Goal: Task Accomplishment & Management: Use online tool/utility

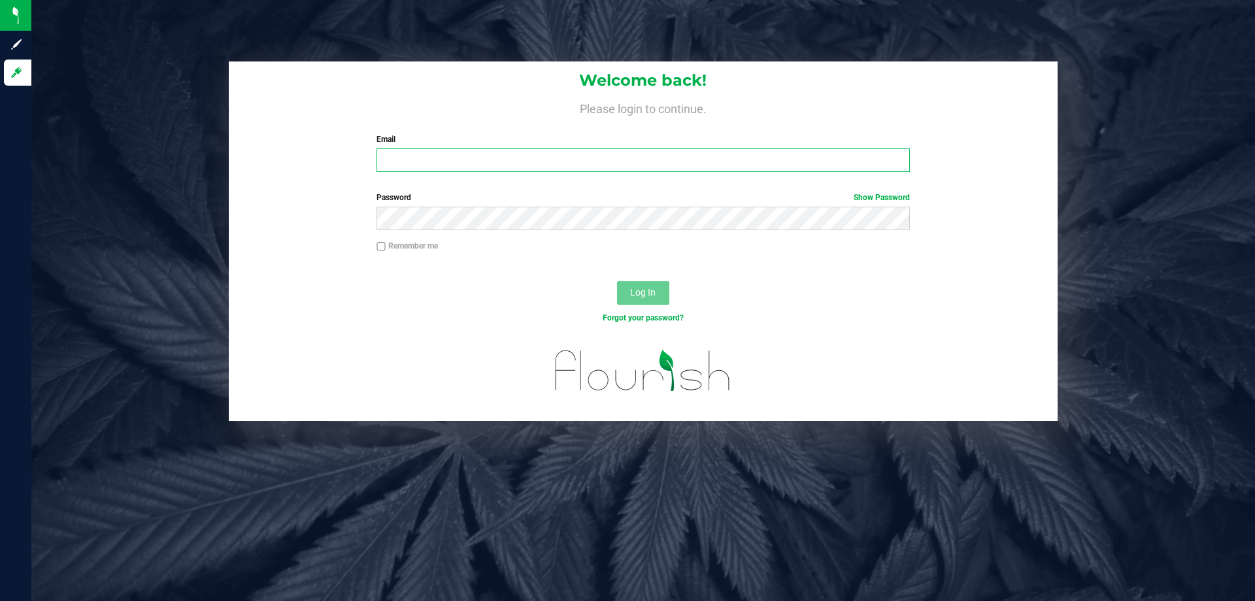
click at [424, 171] on input "Email" at bounding box center [643, 160] width 533 height 24
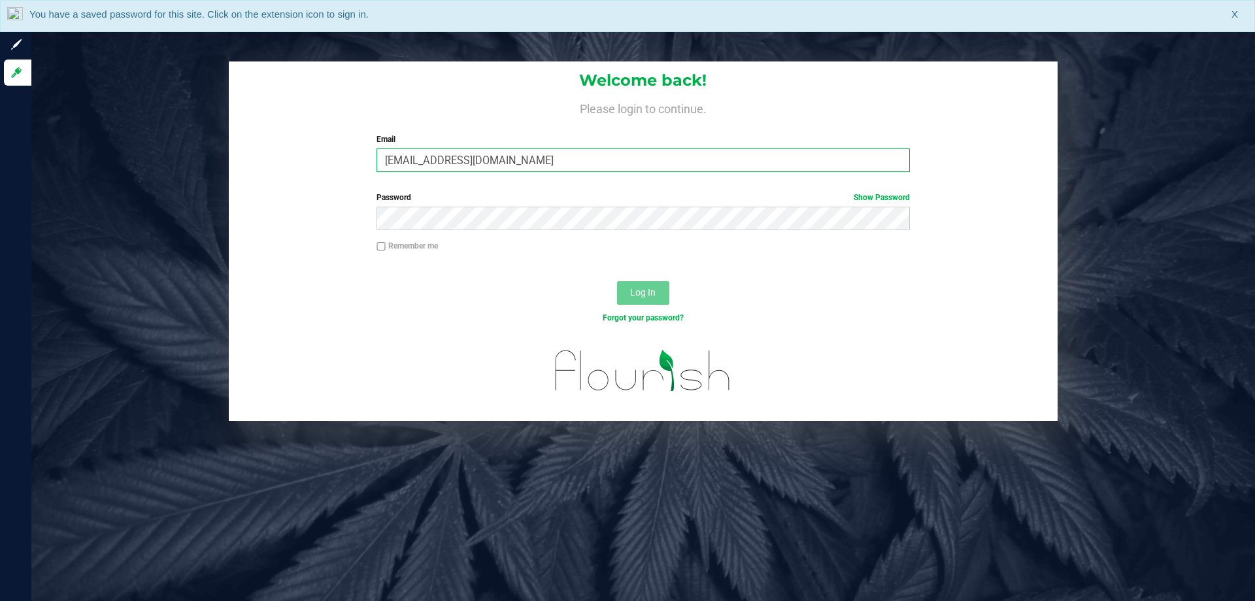
type input "[EMAIL_ADDRESS][DOMAIN_NAME]"
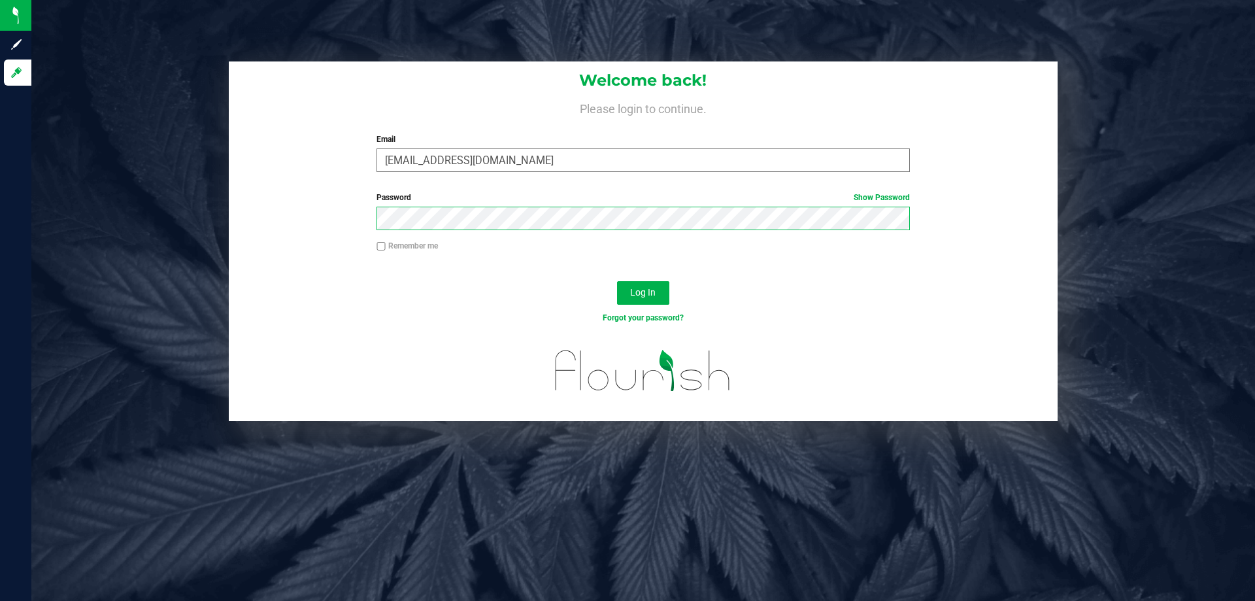
click at [617, 281] on button "Log In" at bounding box center [643, 293] width 52 height 24
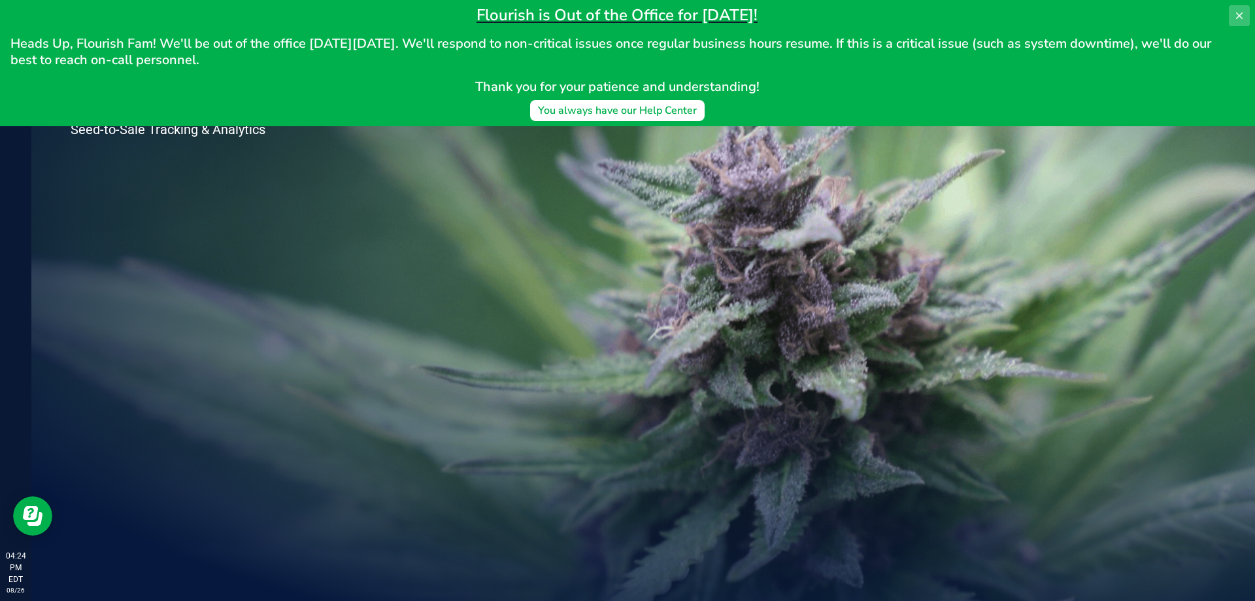
click at [1236, 17] on icon at bounding box center [1240, 15] width 10 height 10
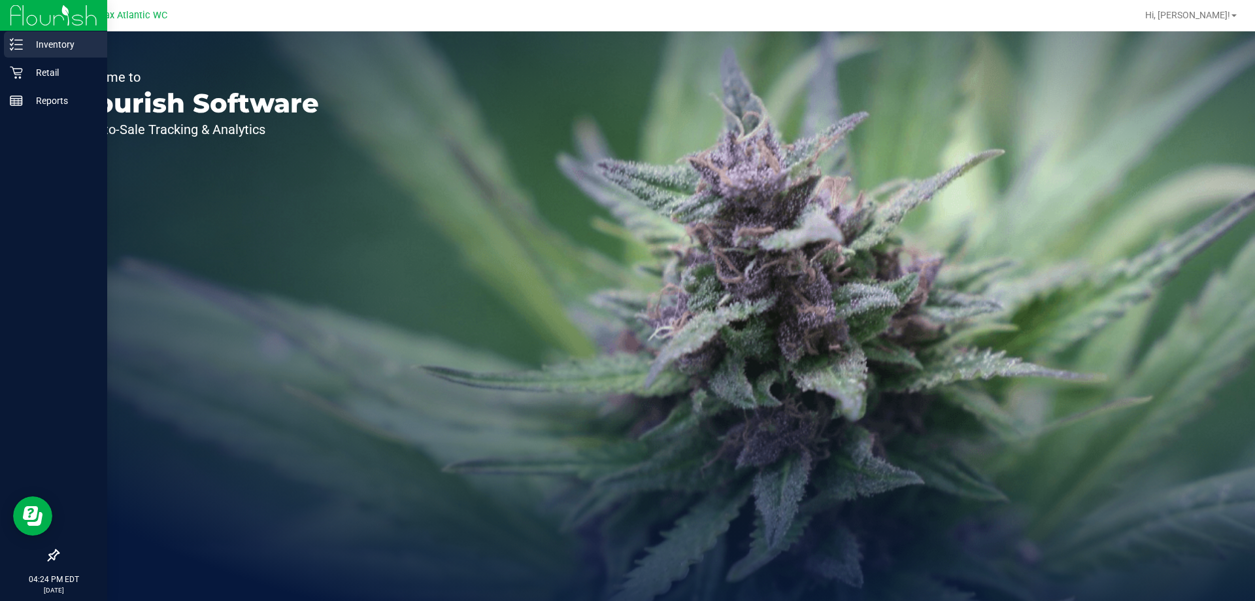
click at [43, 48] on p "Inventory" at bounding box center [62, 45] width 78 height 16
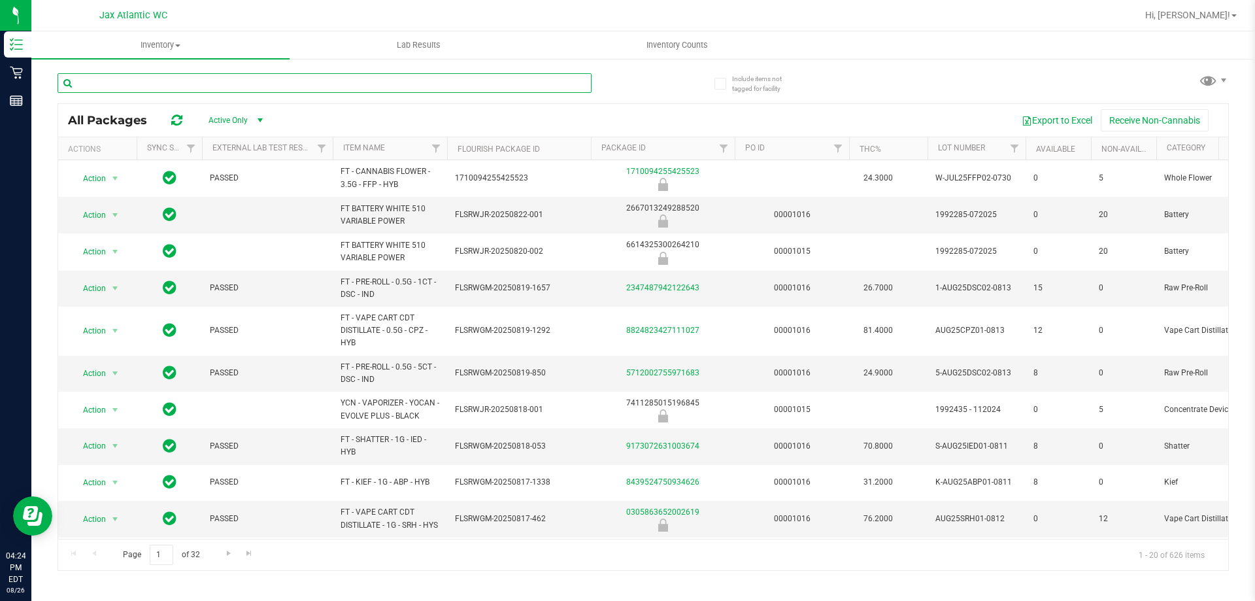
click at [181, 80] on input "text" at bounding box center [325, 83] width 534 height 20
type input "bdl"
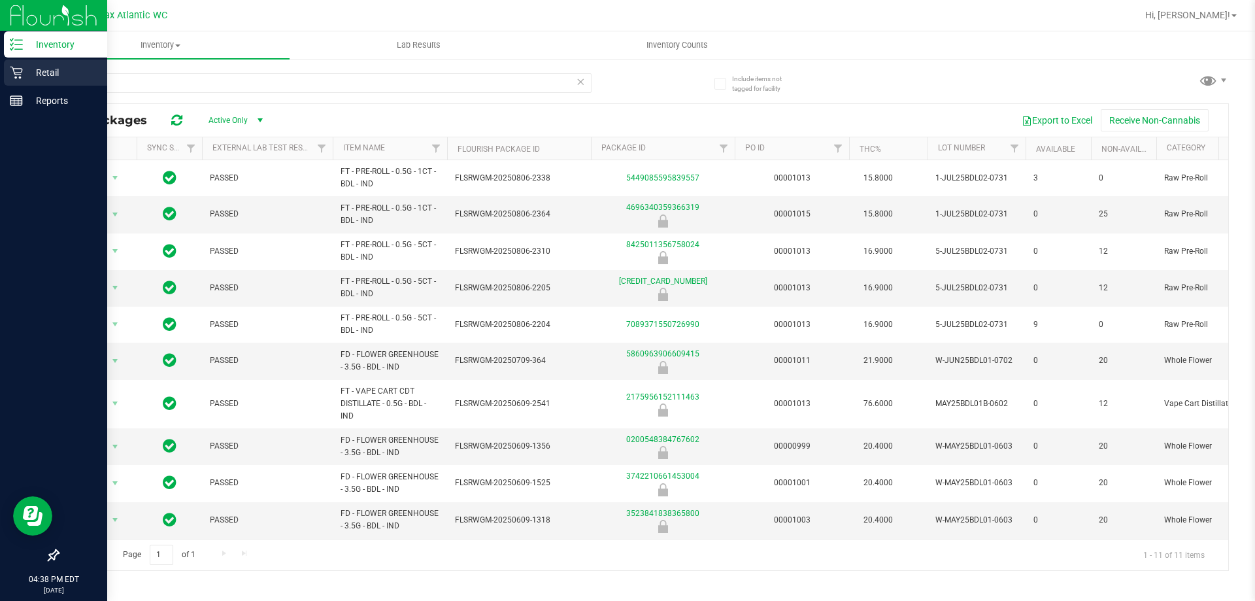
click at [29, 67] on p "Retail" at bounding box center [62, 73] width 78 height 16
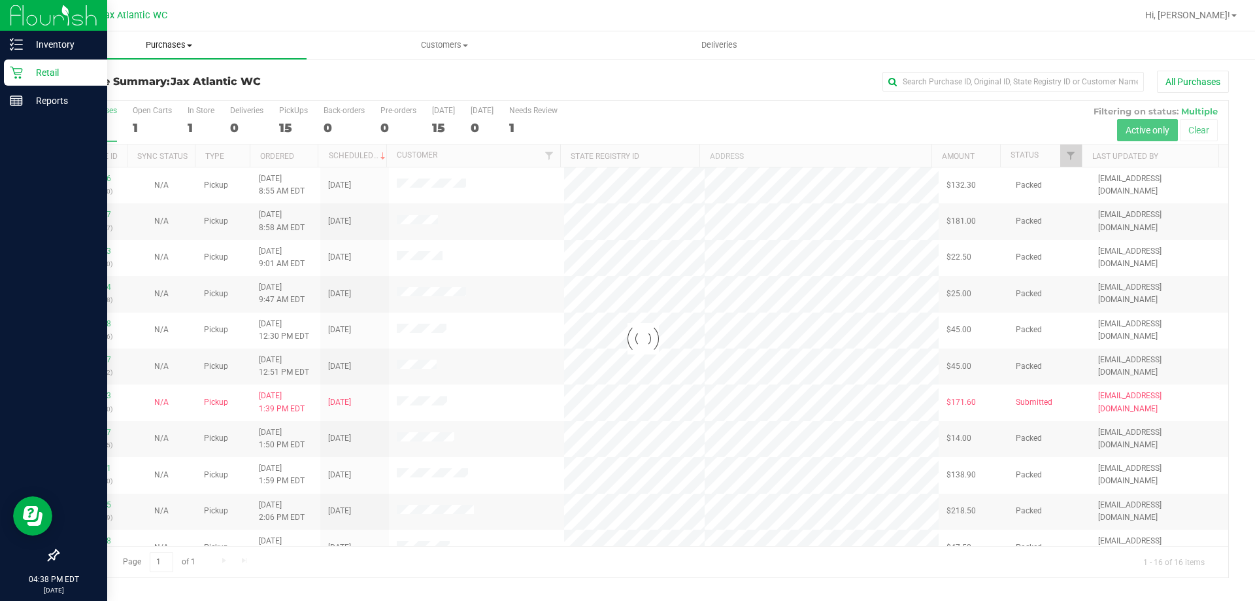
click at [166, 43] on span "Purchases" at bounding box center [168, 45] width 275 height 12
click at [105, 94] on span "Fulfillment" at bounding box center [71, 94] width 81 height 11
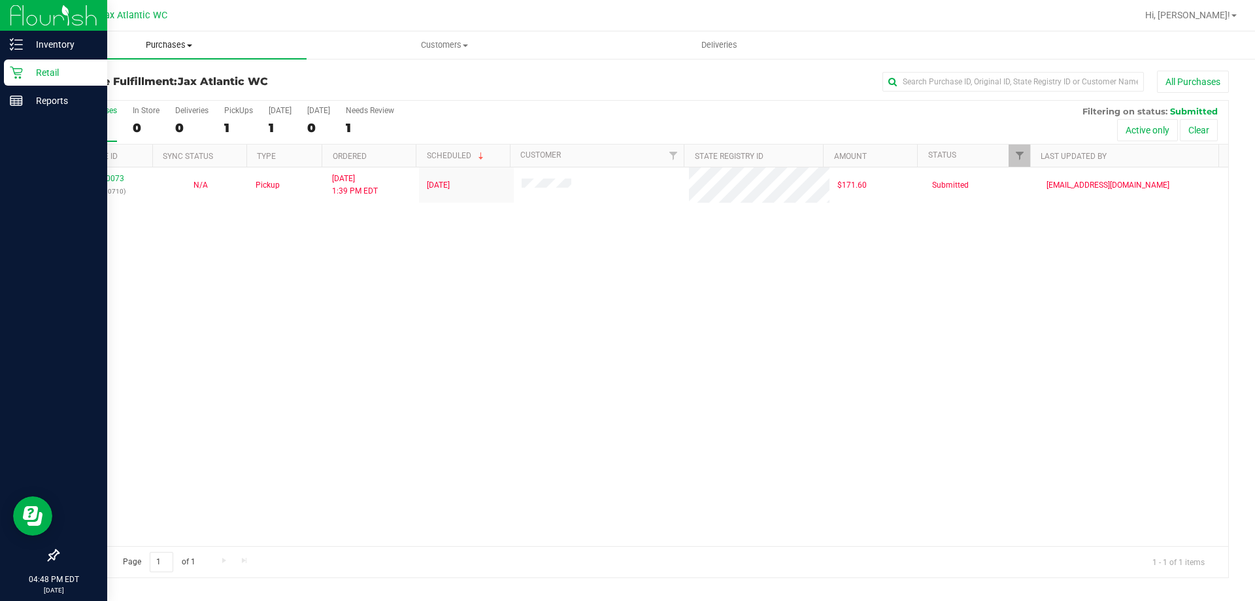
click at [180, 46] on span "Purchases" at bounding box center [168, 45] width 275 height 12
click at [94, 94] on span "Fulfillment" at bounding box center [71, 94] width 81 height 11
click at [147, 48] on span "Purchases" at bounding box center [168, 45] width 275 height 12
click at [125, 77] on span "Summary of purchases" at bounding box center [98, 78] width 134 height 11
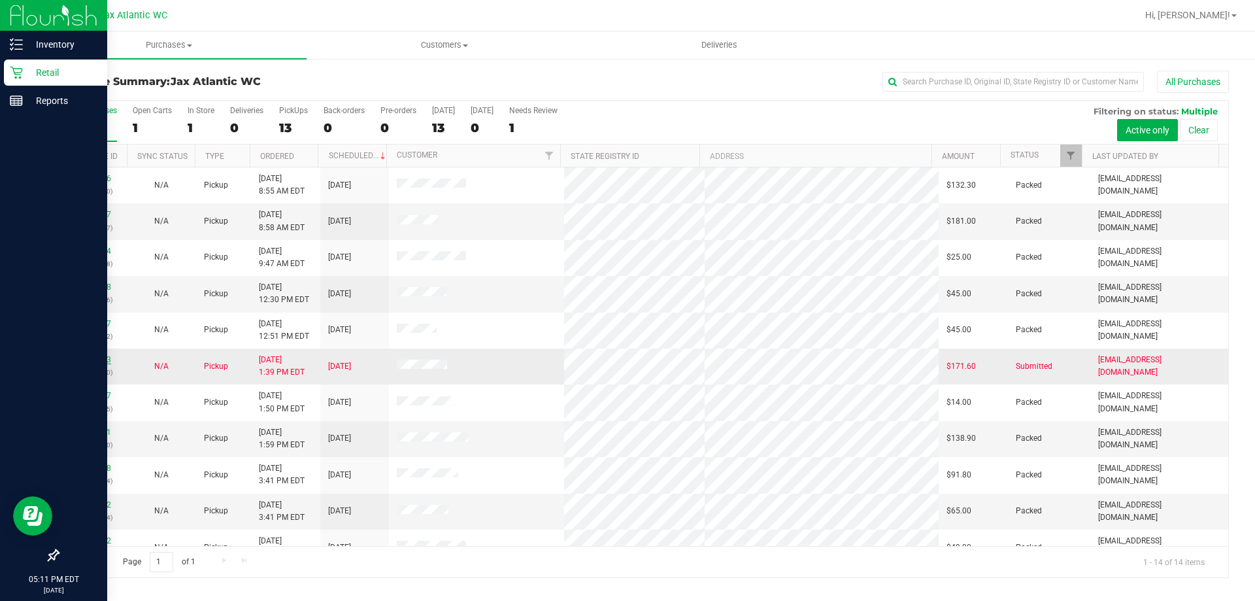
click at [99, 358] on link "11850073" at bounding box center [93, 359] width 37 height 9
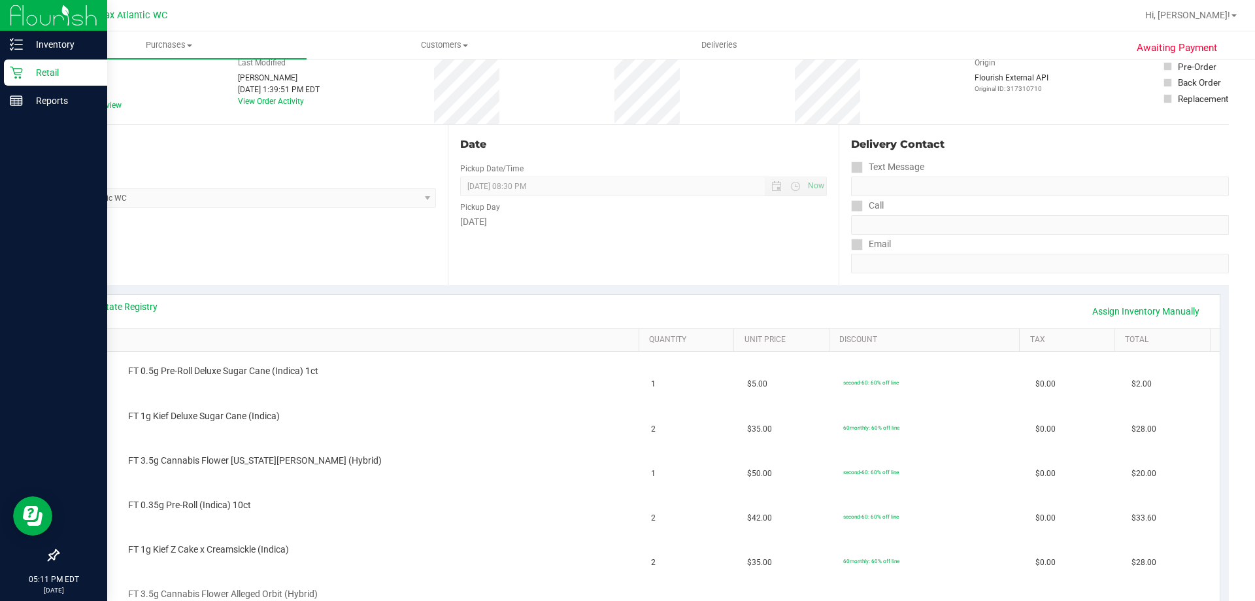
scroll to position [65, 0]
click at [147, 318] on div "View State Registry Assign Inventory Manually" at bounding box center [643, 313] width 1129 height 22
click at [144, 311] on link "View State Registry" at bounding box center [118, 308] width 78 height 13
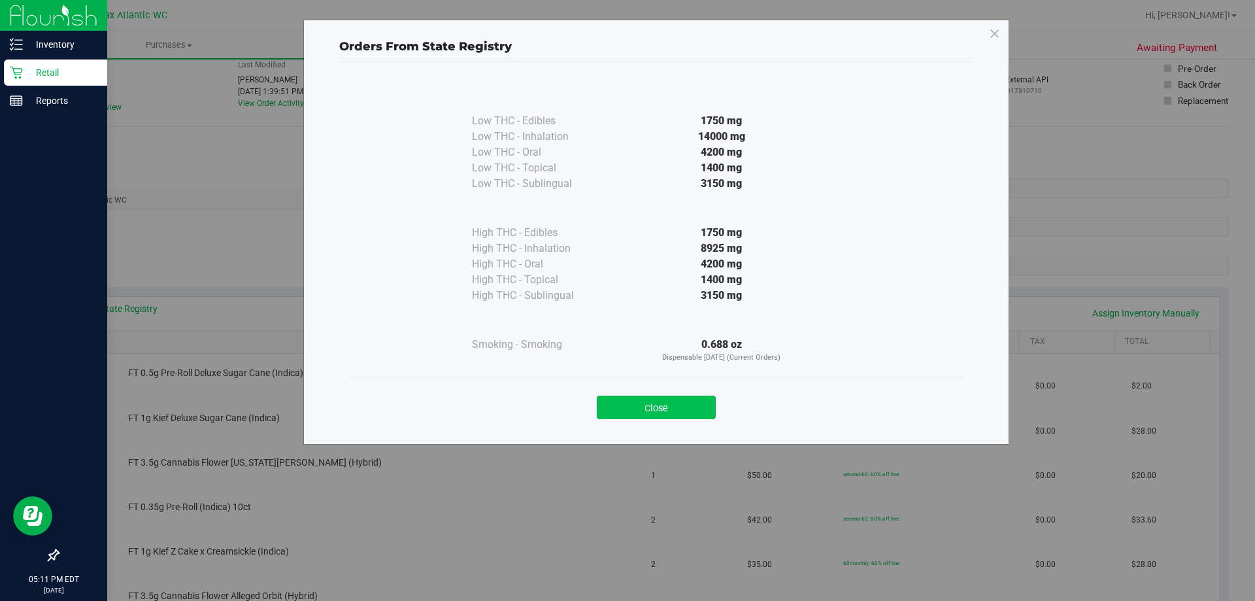
click at [643, 400] on button "Close" at bounding box center [656, 408] width 119 height 24
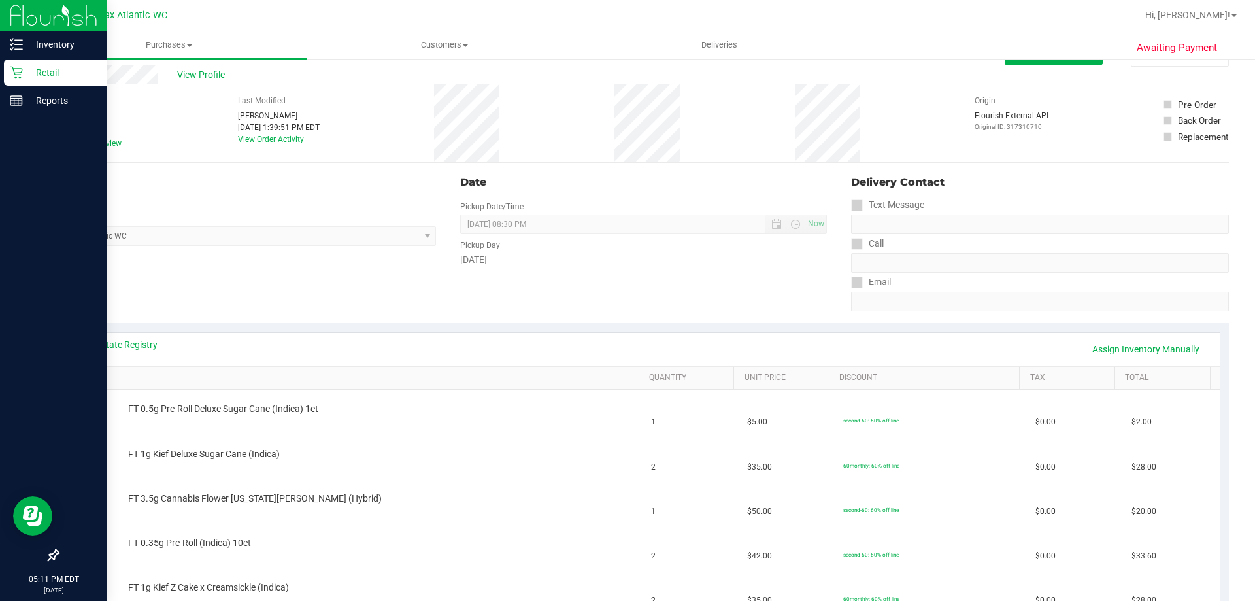
scroll to position [0, 0]
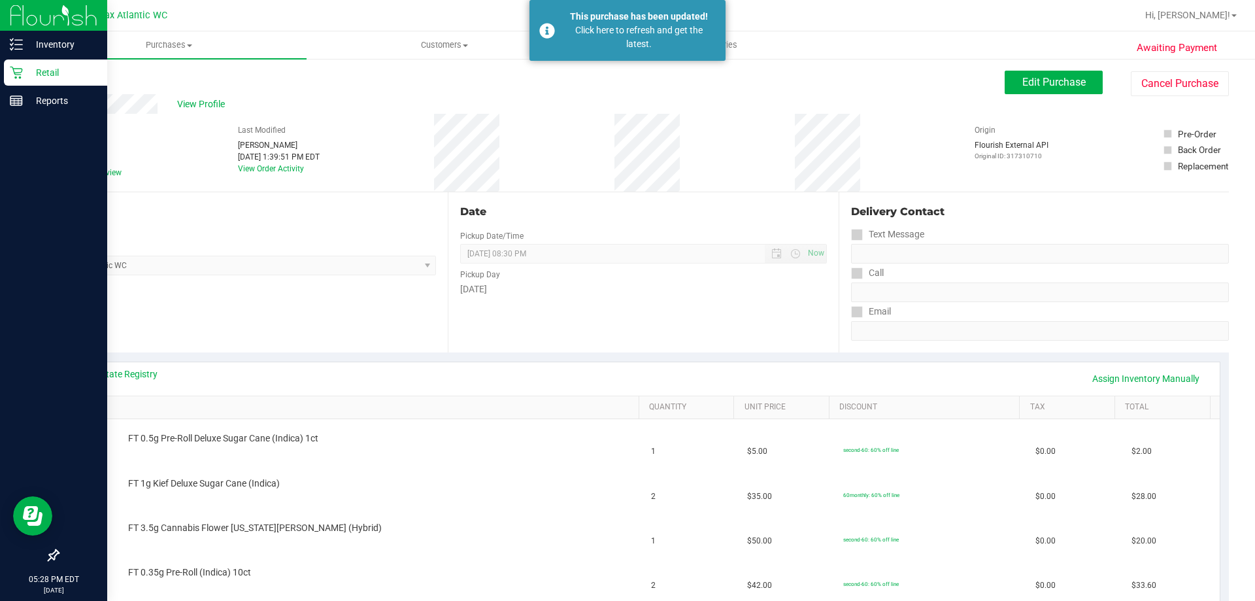
click at [30, 69] on p "Retail" at bounding box center [62, 73] width 78 height 16
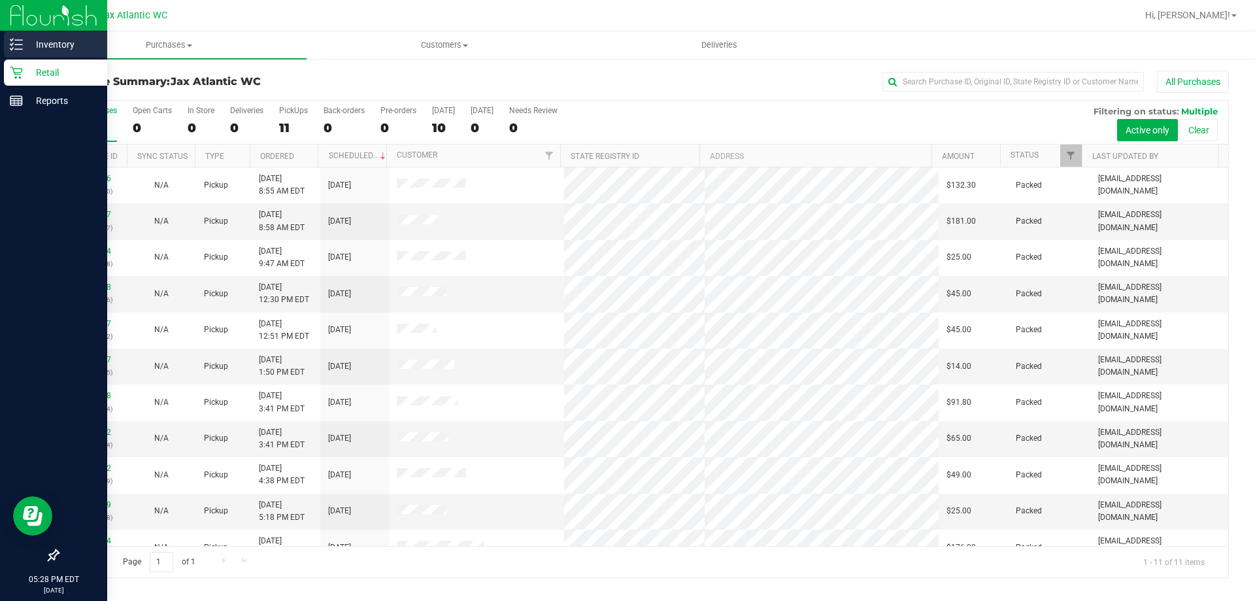
click at [49, 49] on p "Inventory" at bounding box center [62, 45] width 78 height 16
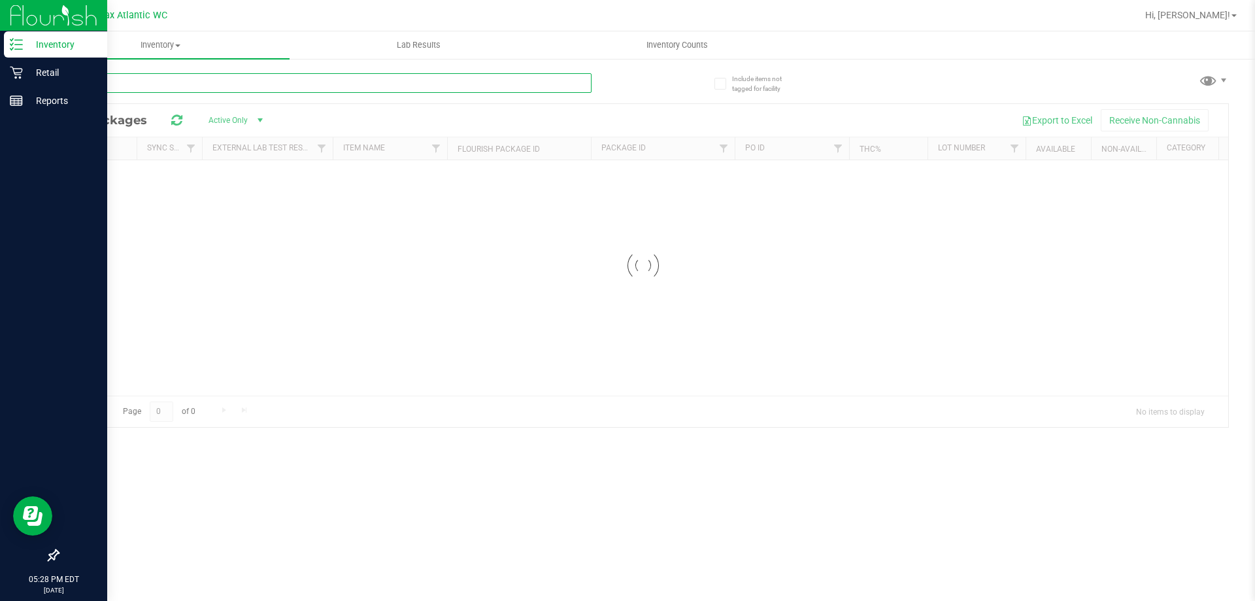
click at [182, 88] on div "Inventory All packages All inventory Waste log Lab Results Inventory Counts" at bounding box center [643, 316] width 1224 height 570
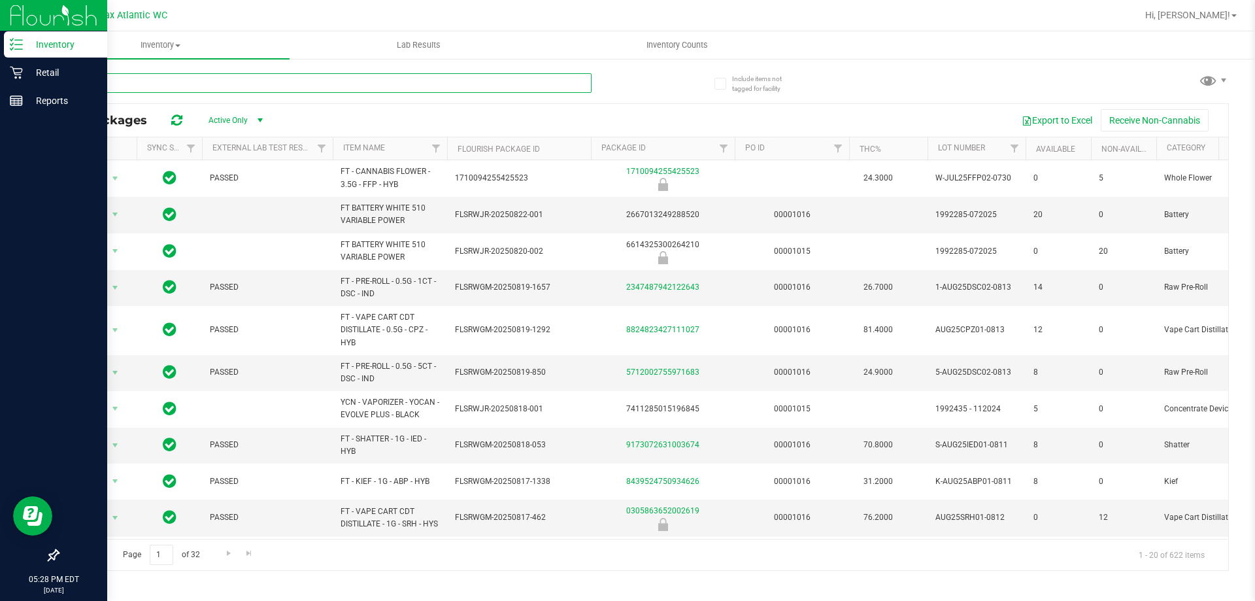
type input "jcw"
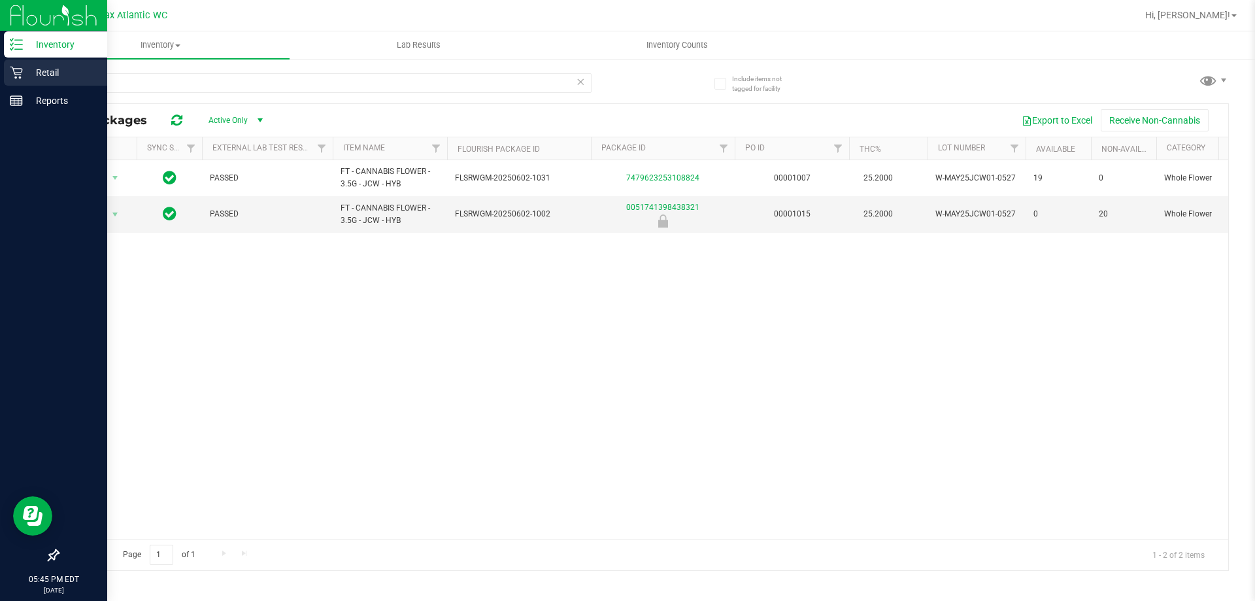
click at [40, 77] on p "Retail" at bounding box center [62, 73] width 78 height 16
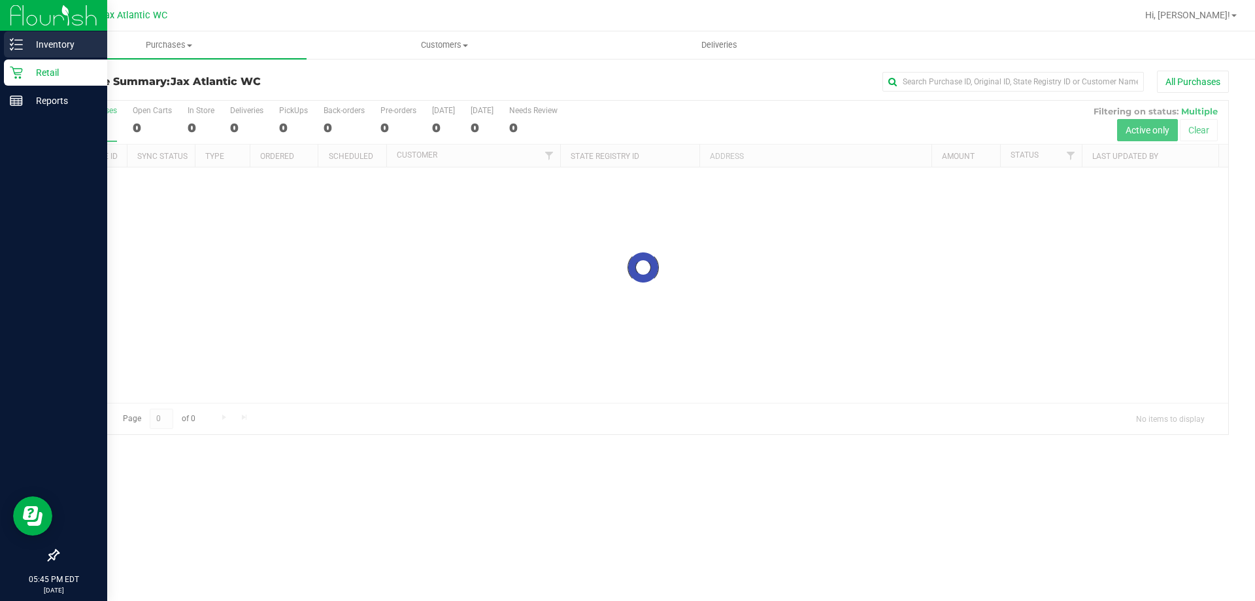
click at [29, 37] on p "Inventory" at bounding box center [62, 45] width 78 height 16
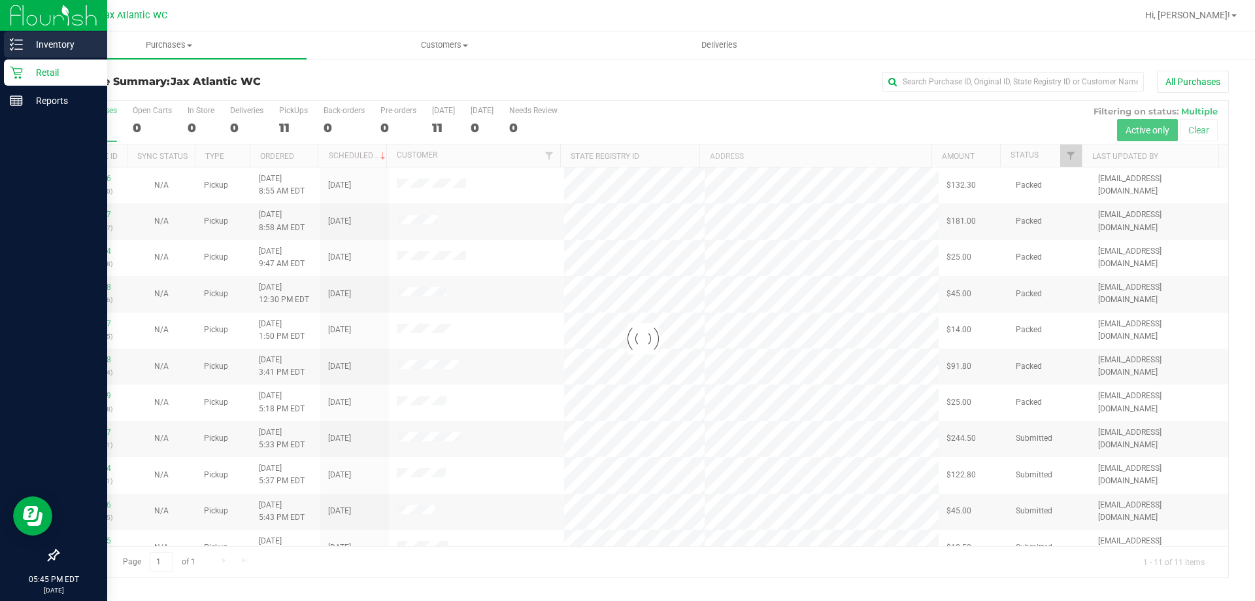
click at [20, 40] on line at bounding box center [18, 40] width 7 height 0
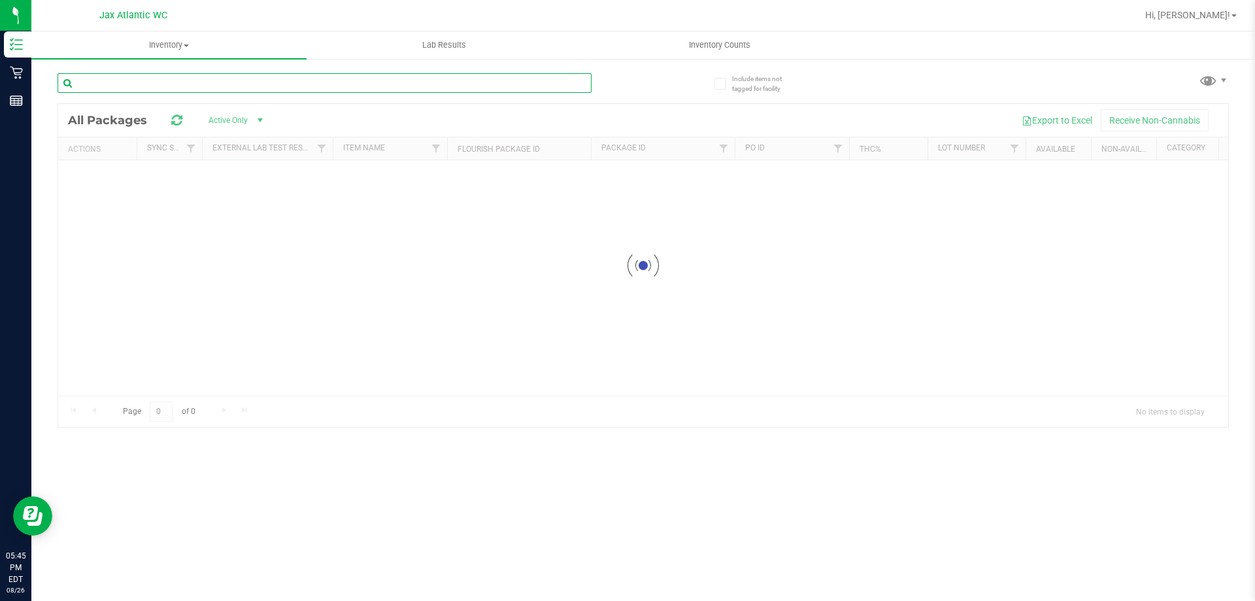
click at [194, 86] on input "text" at bounding box center [325, 83] width 534 height 20
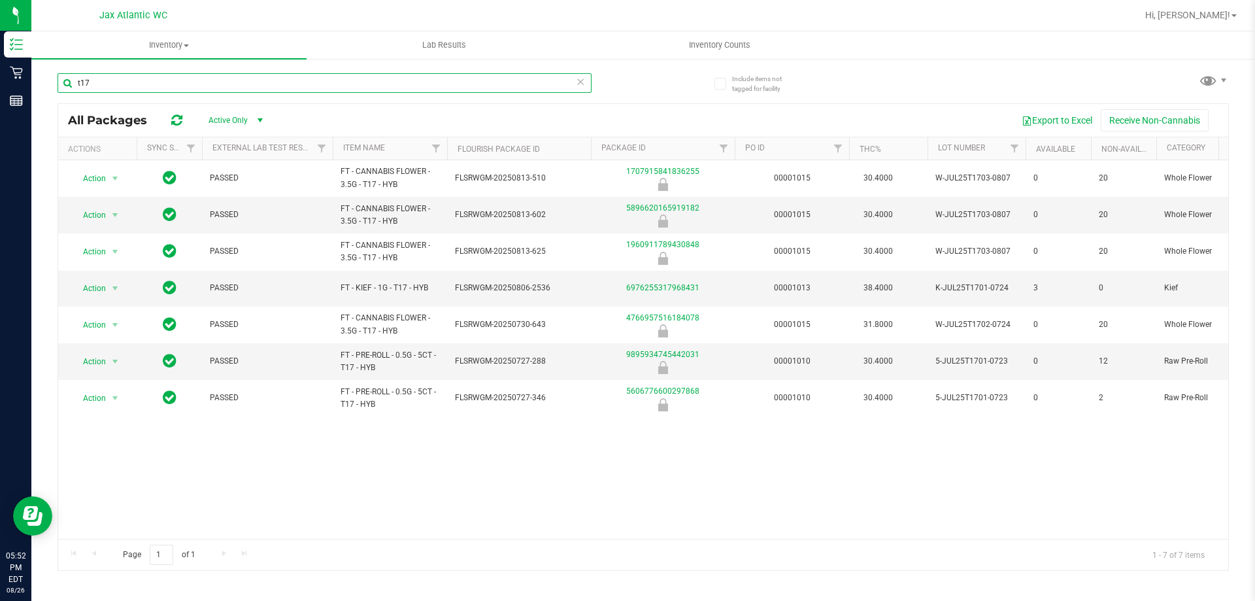
type input "t17"
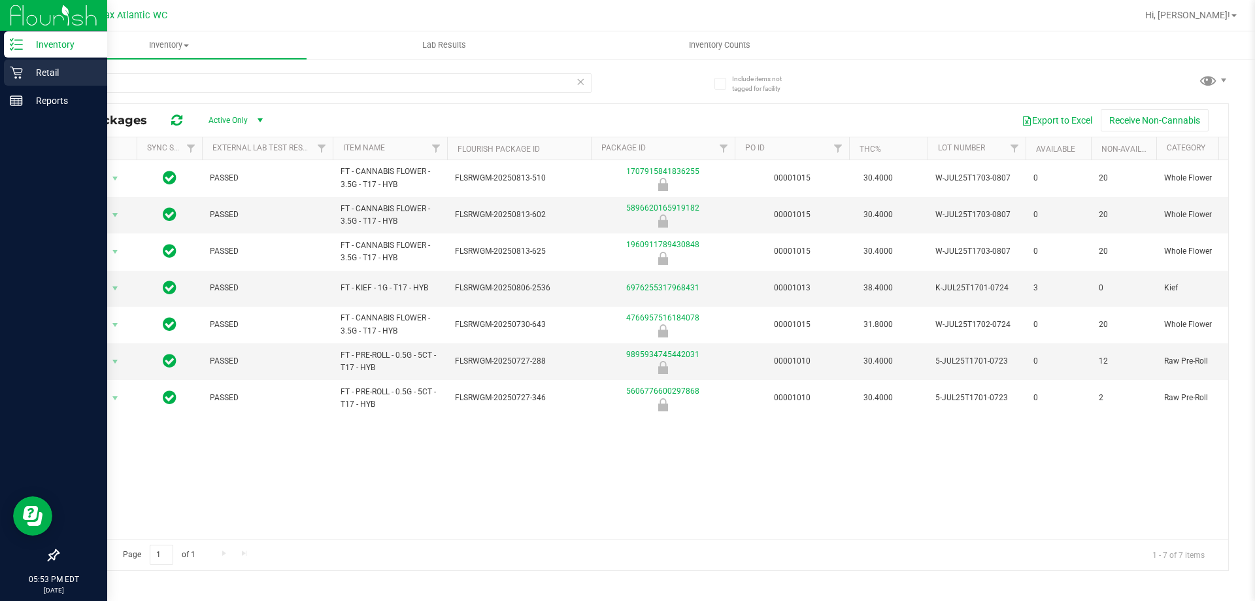
click at [52, 73] on p "Retail" at bounding box center [62, 73] width 78 height 16
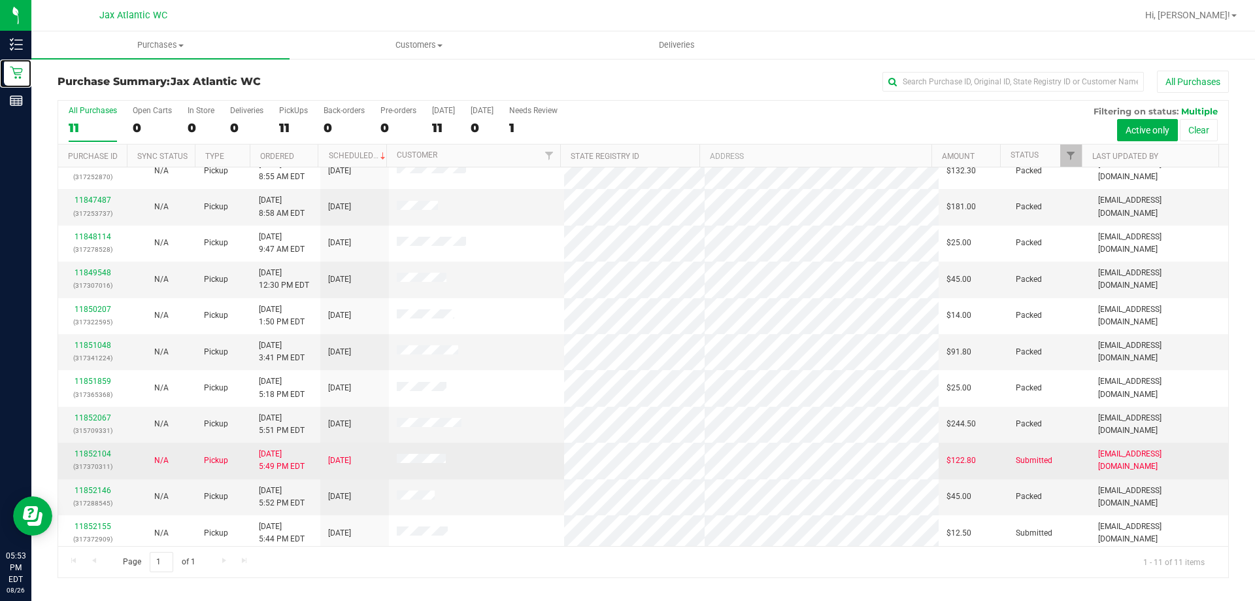
scroll to position [19, 0]
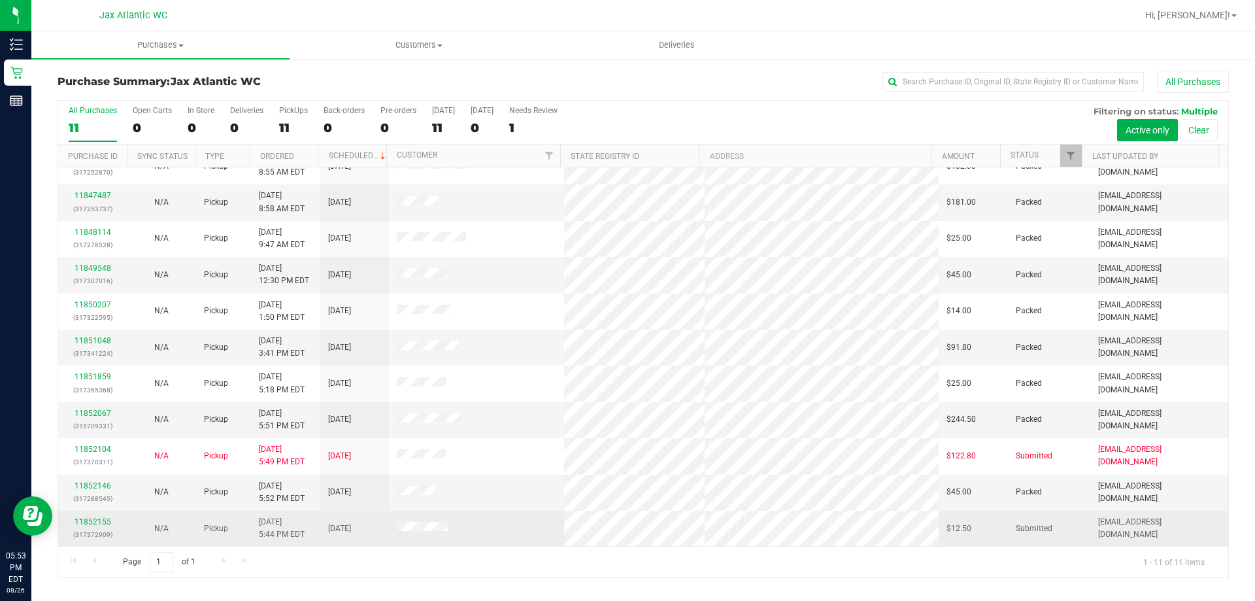
click at [82, 517] on td "11852155 (317372909)" at bounding box center [92, 528] width 69 height 35
click at [82, 522] on link "11852155" at bounding box center [93, 521] width 37 height 9
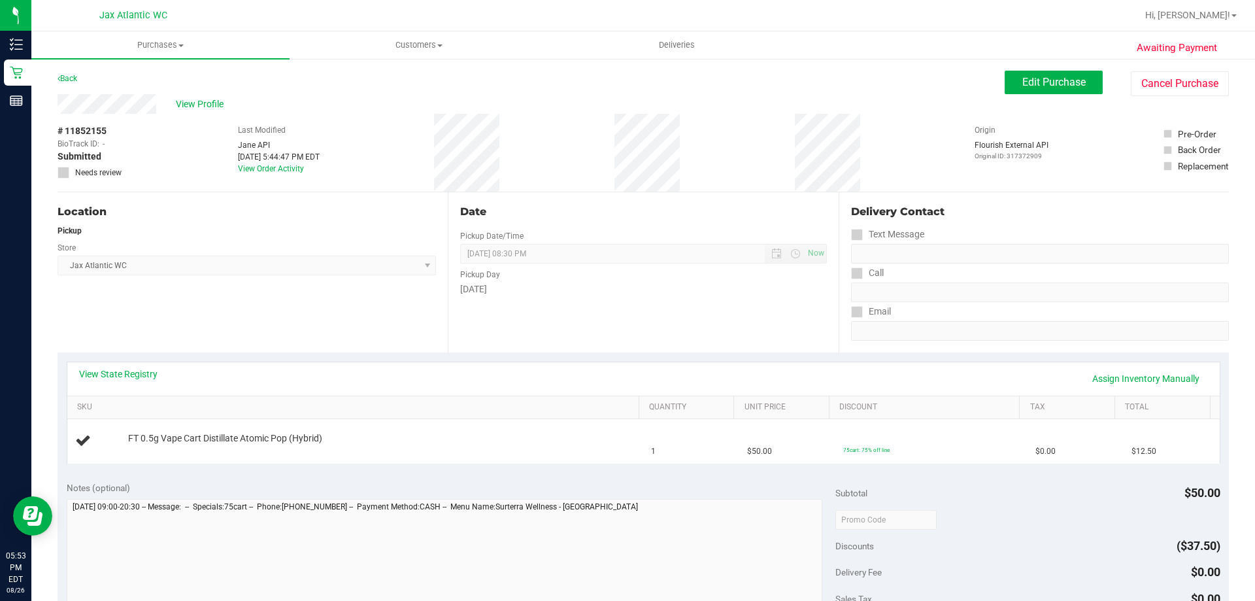
scroll to position [392, 0]
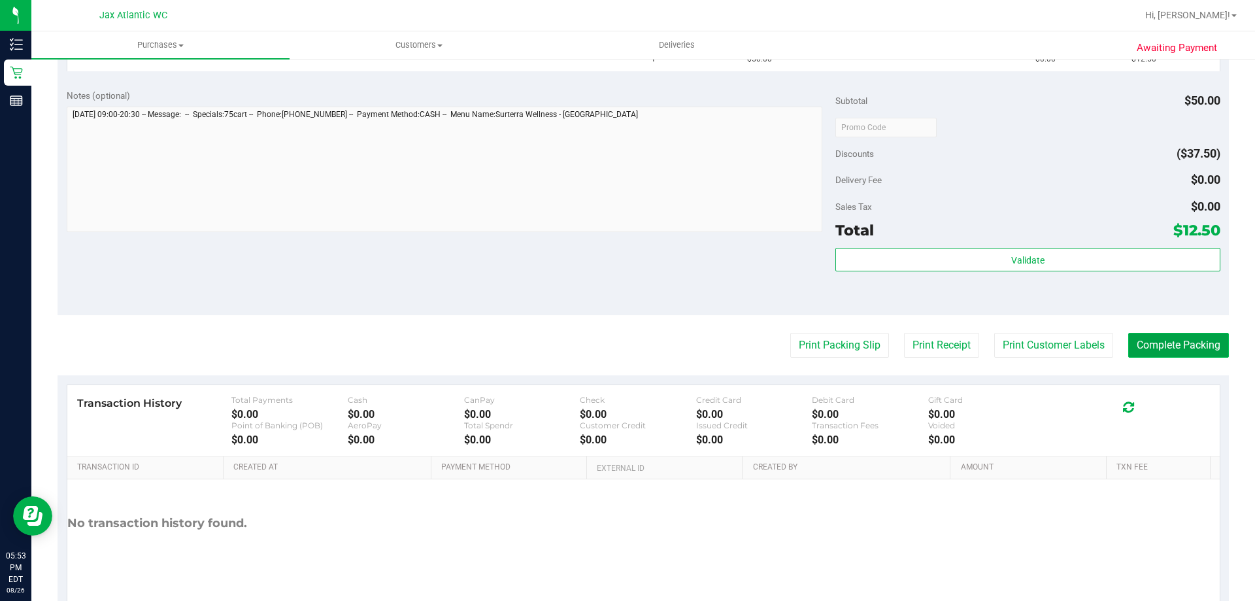
click at [1174, 350] on button "Complete Packing" at bounding box center [1179, 345] width 101 height 25
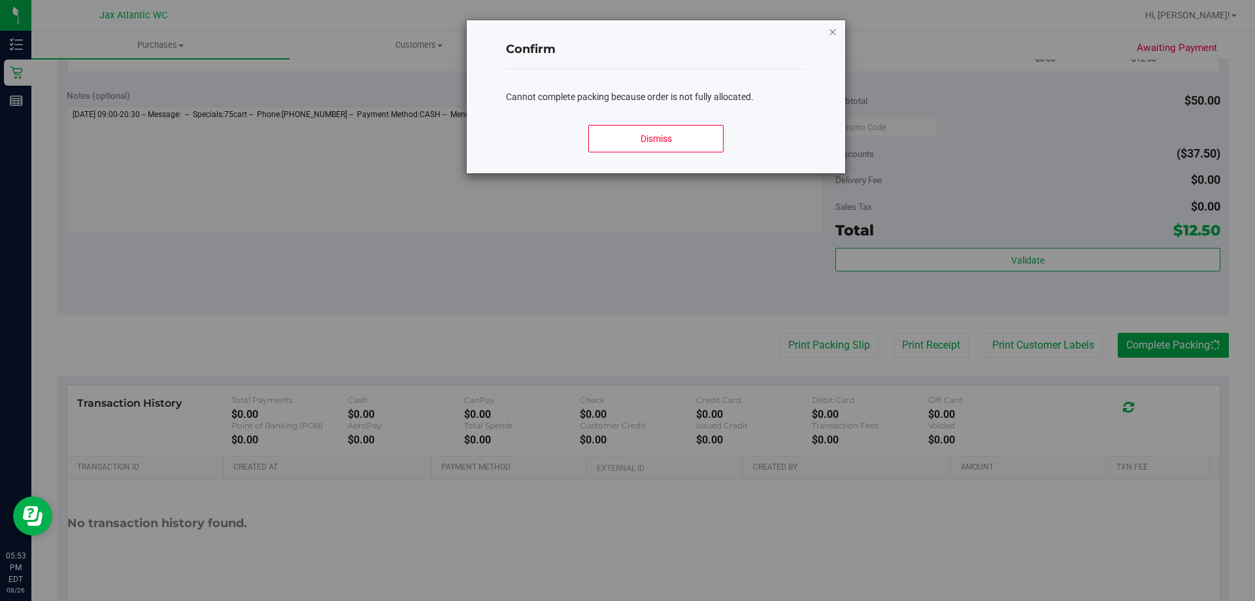
click at [836, 29] on icon "Close modal" at bounding box center [832, 32] width 9 height 16
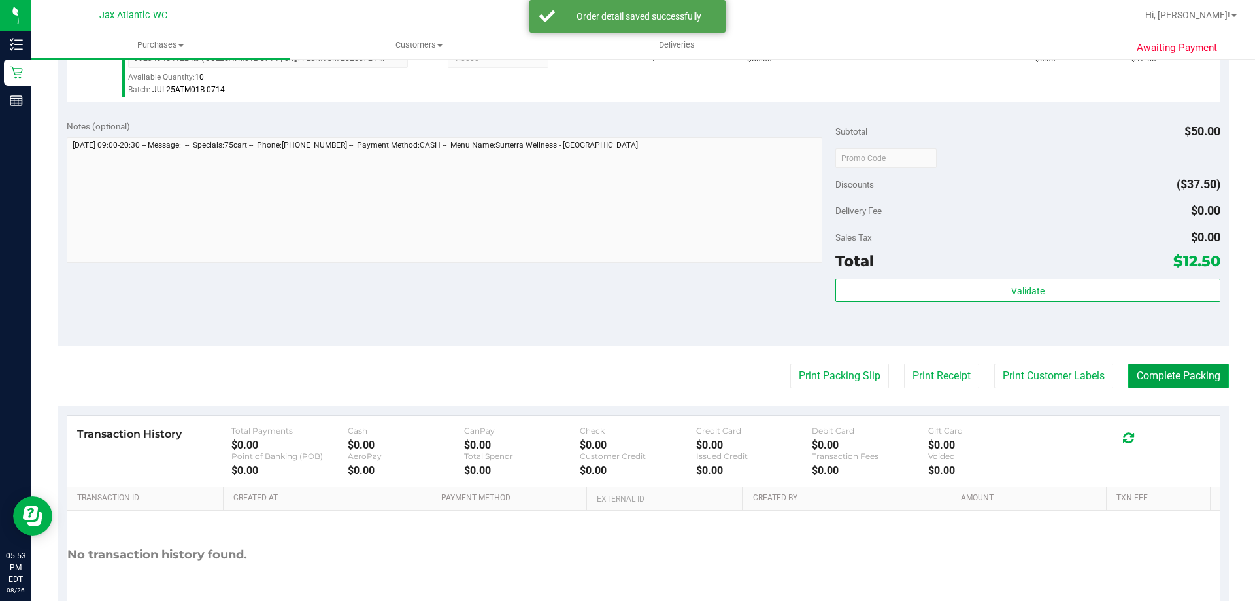
click at [1182, 369] on button "Complete Packing" at bounding box center [1179, 376] width 101 height 25
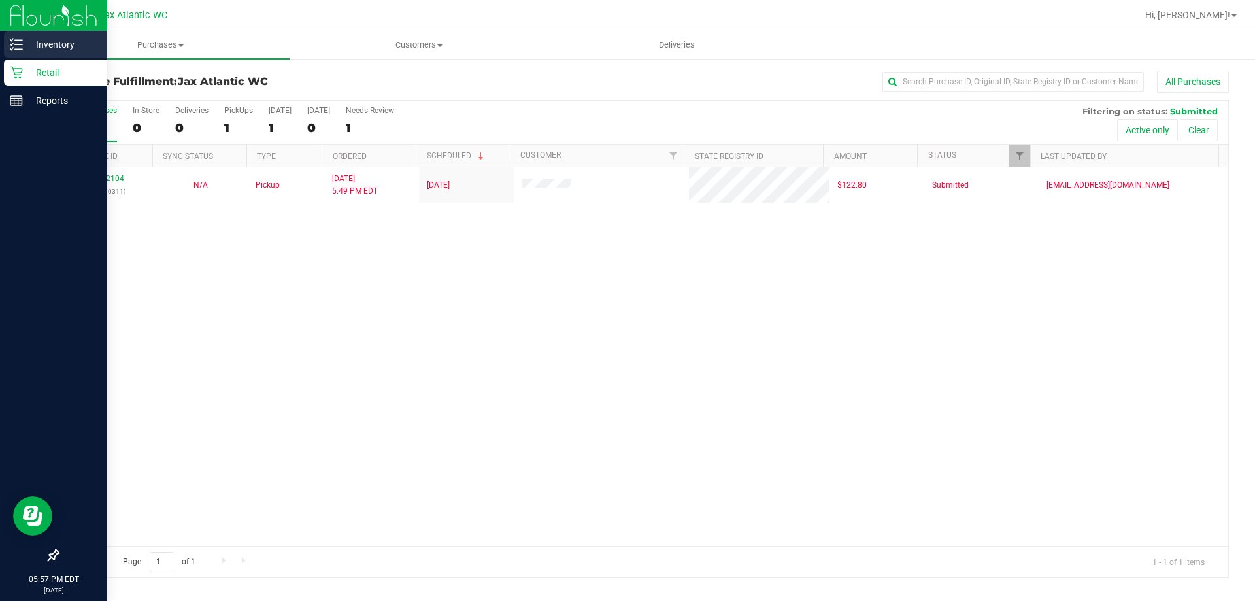
click at [56, 54] on div "Inventory" at bounding box center [55, 44] width 103 height 26
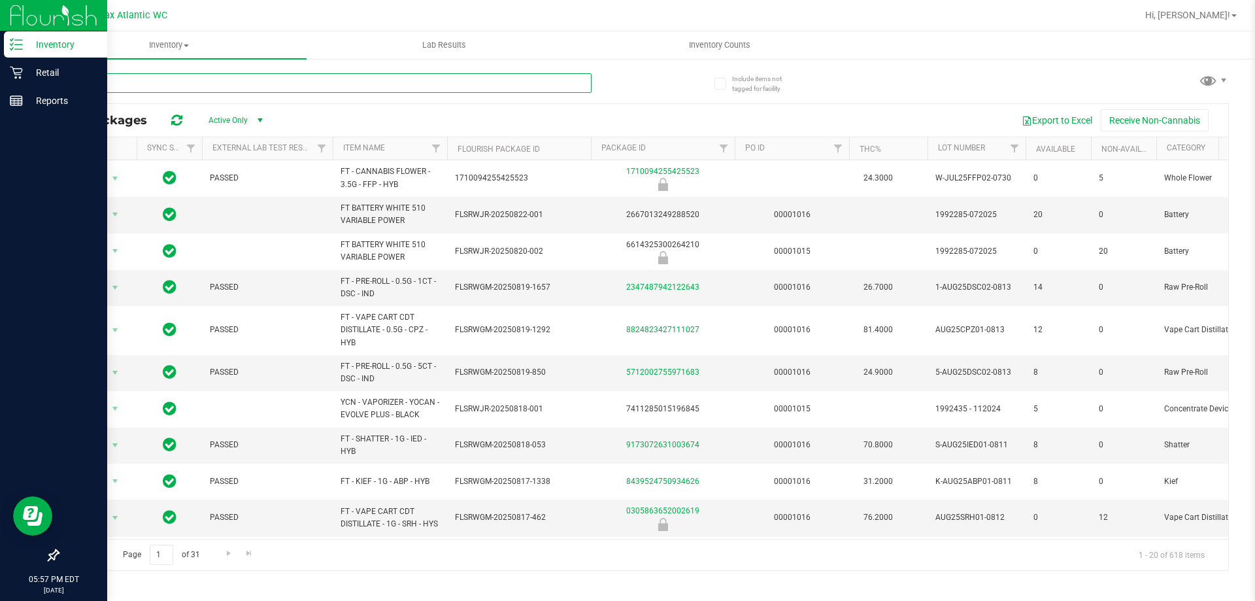
click at [262, 84] on input "text" at bounding box center [325, 83] width 534 height 20
type input "zkr"
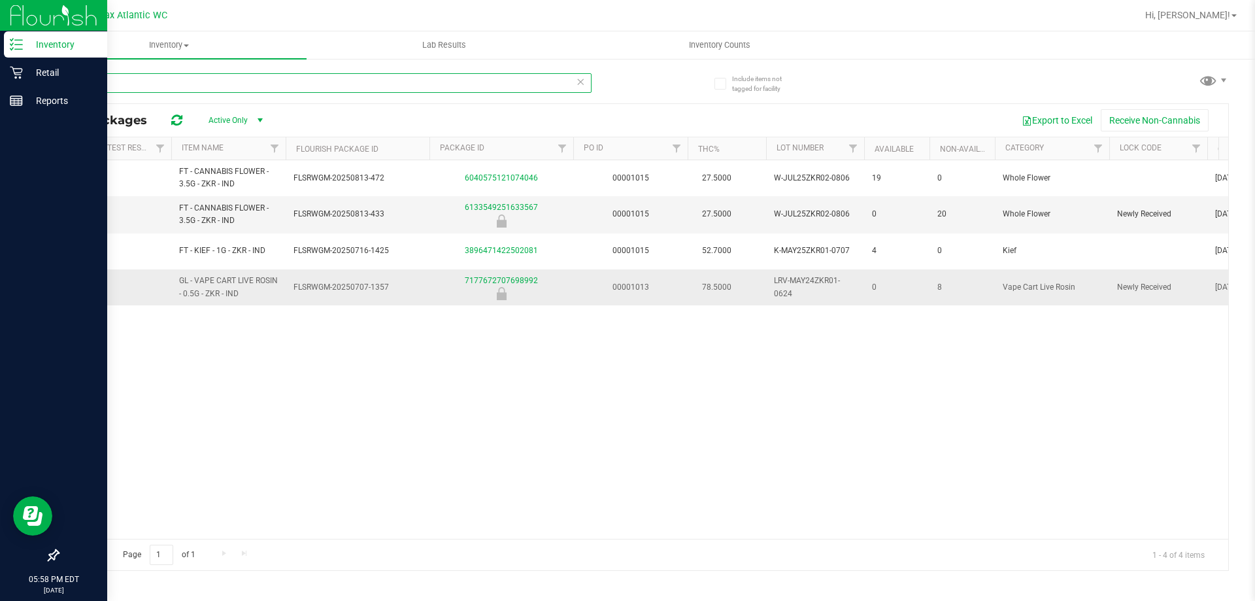
scroll to position [0, 167]
click at [505, 279] on link "7177672707698992" at bounding box center [496, 280] width 73 height 9
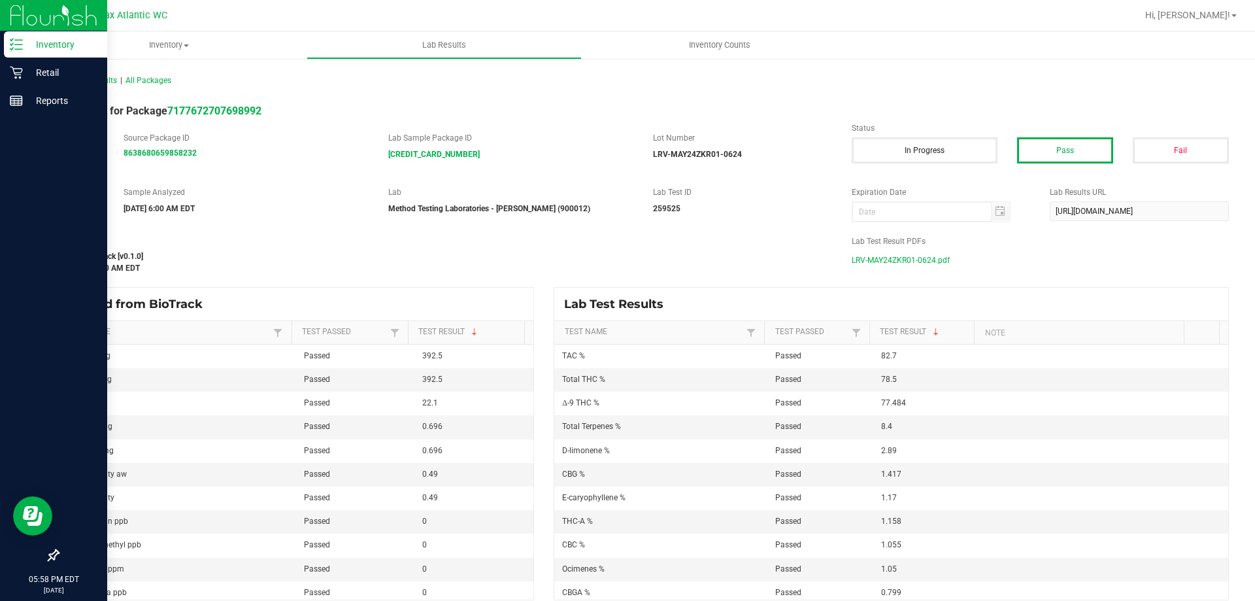
click at [905, 262] on span "LRV-MAY24ZKR01-0624.pdf" at bounding box center [901, 260] width 98 height 20
click at [29, 70] on p "Retail" at bounding box center [62, 73] width 78 height 16
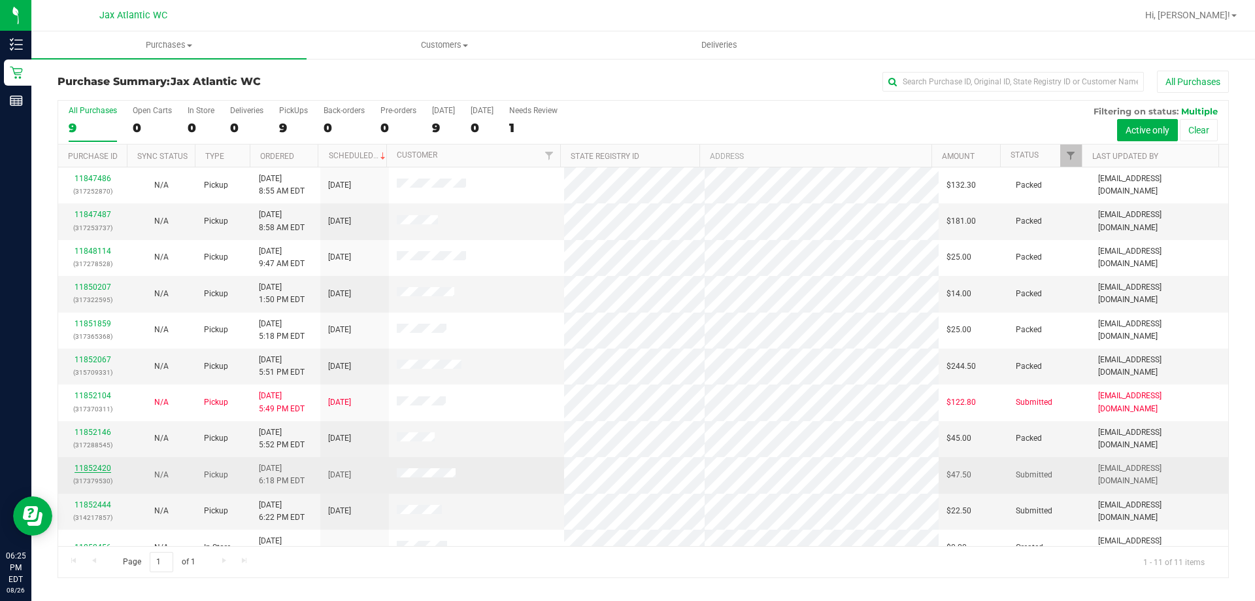
click at [81, 468] on link "11852420" at bounding box center [93, 468] width 37 height 9
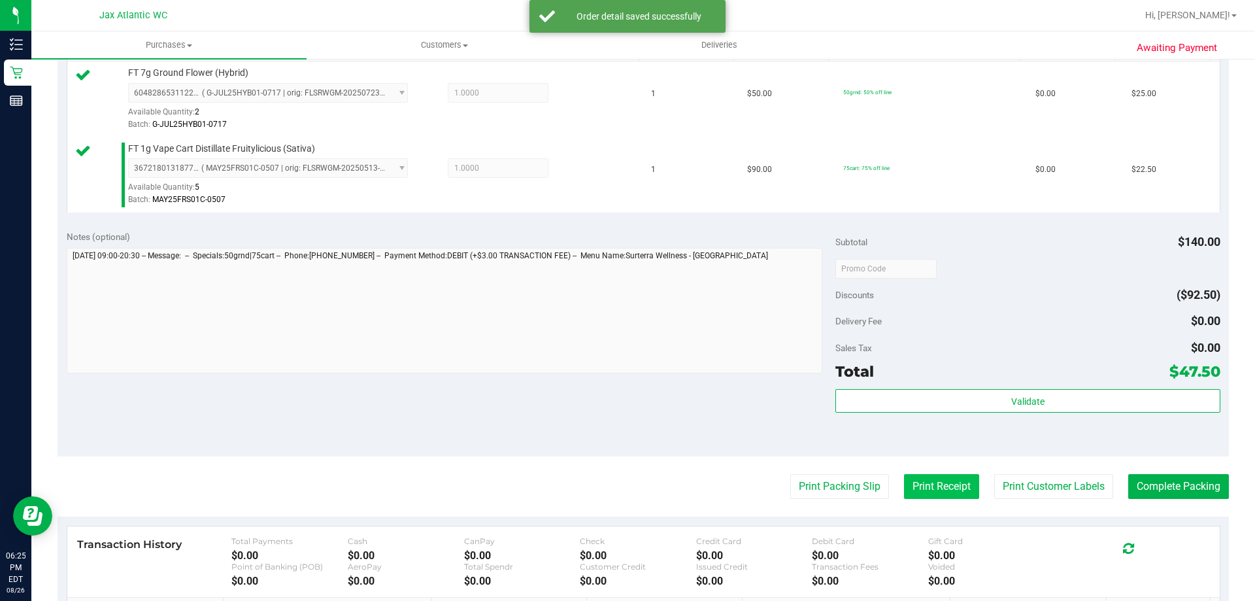
scroll to position [392, 0]
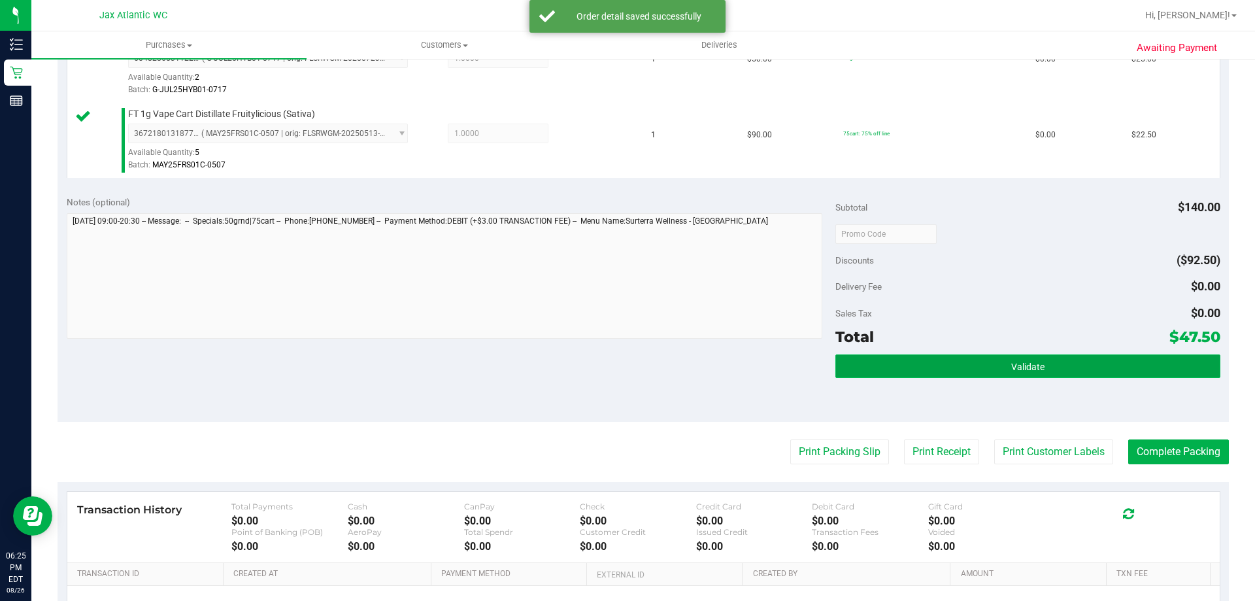
click at [970, 373] on button "Validate" at bounding box center [1028, 366] width 384 height 24
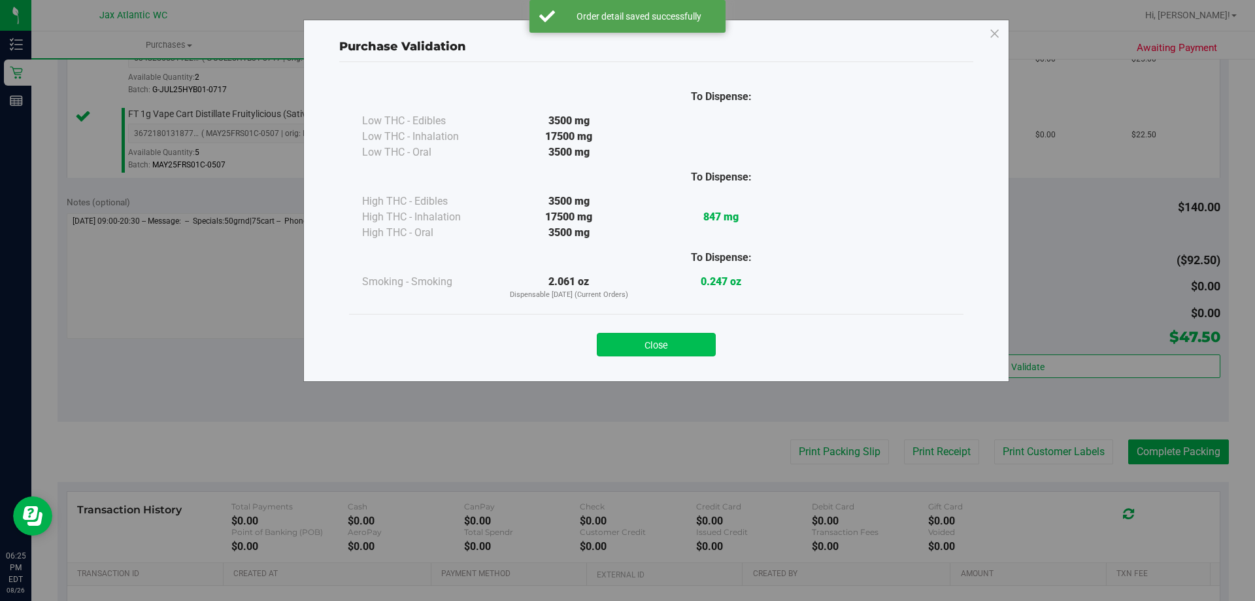
click at [673, 350] on button "Close" at bounding box center [656, 345] width 119 height 24
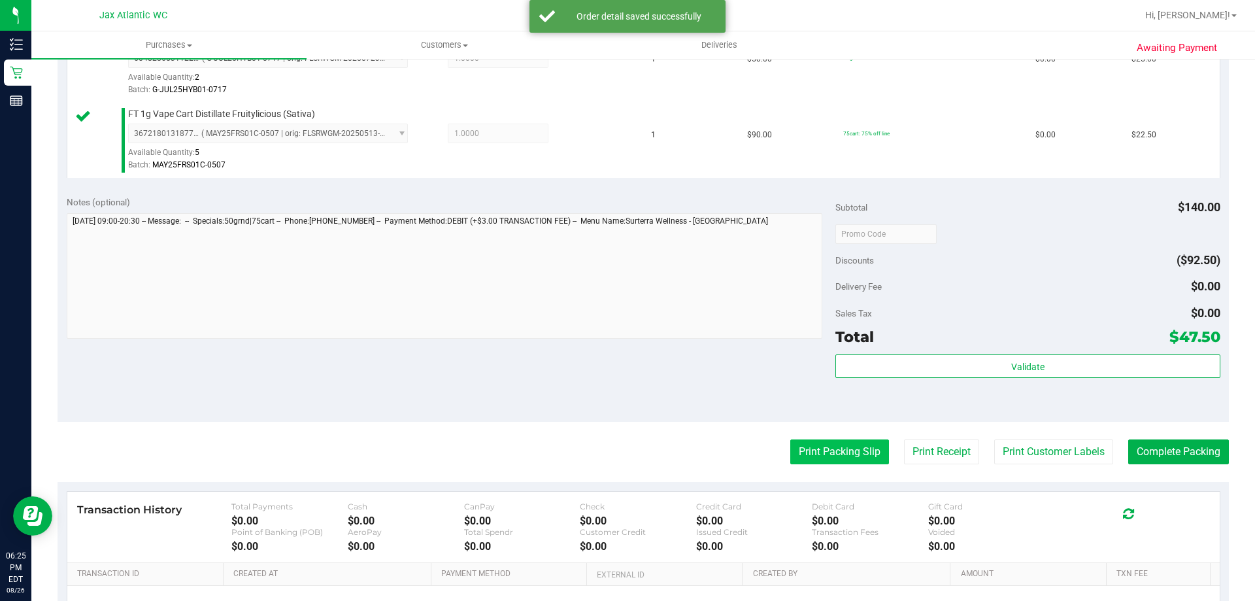
click at [829, 457] on button "Print Packing Slip" at bounding box center [840, 451] width 99 height 25
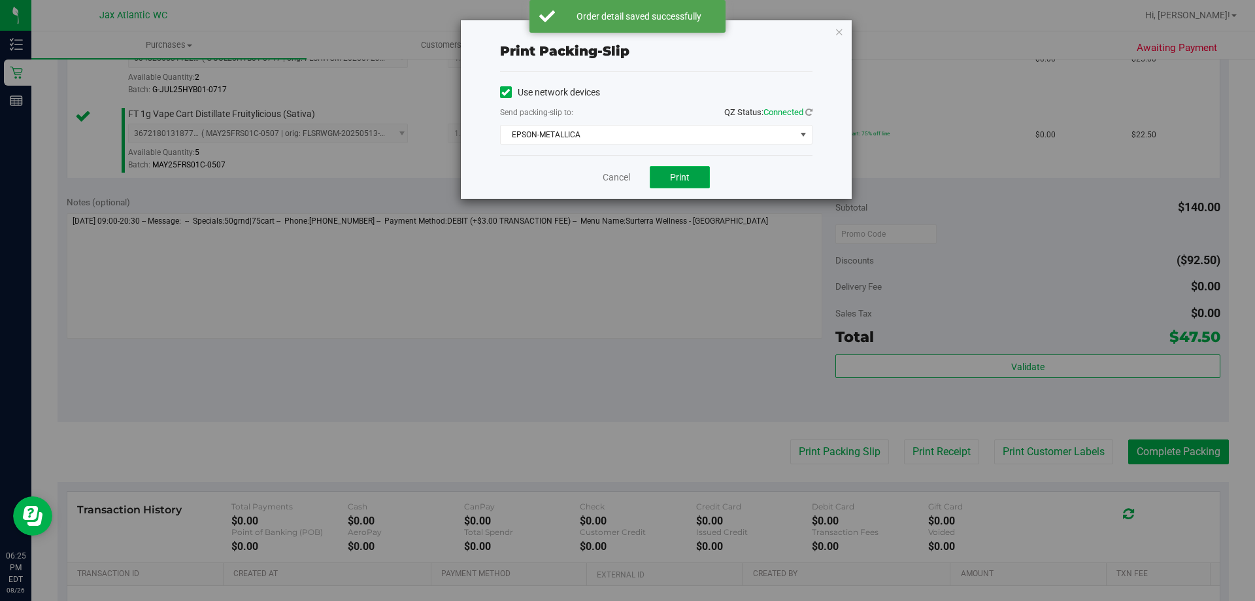
click at [695, 187] on button "Print" at bounding box center [680, 177] width 60 height 22
click at [607, 171] on link "Cancel" at bounding box center [616, 178] width 27 height 14
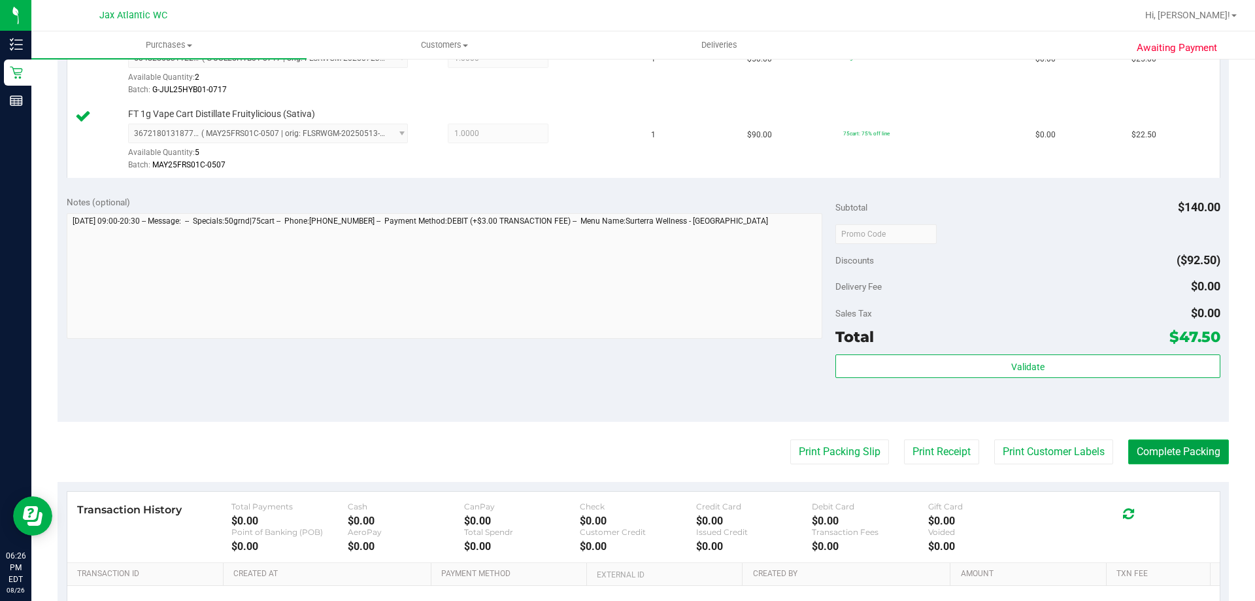
click at [1197, 454] on button "Complete Packing" at bounding box center [1179, 451] width 101 height 25
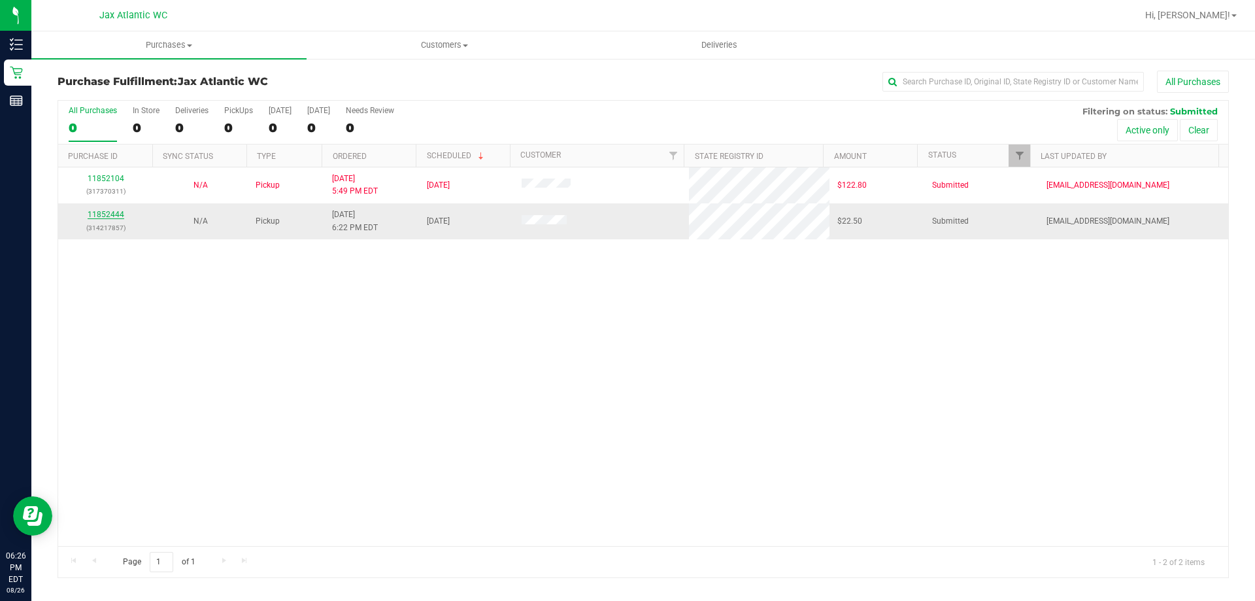
click at [115, 213] on link "11852444" at bounding box center [106, 214] width 37 height 9
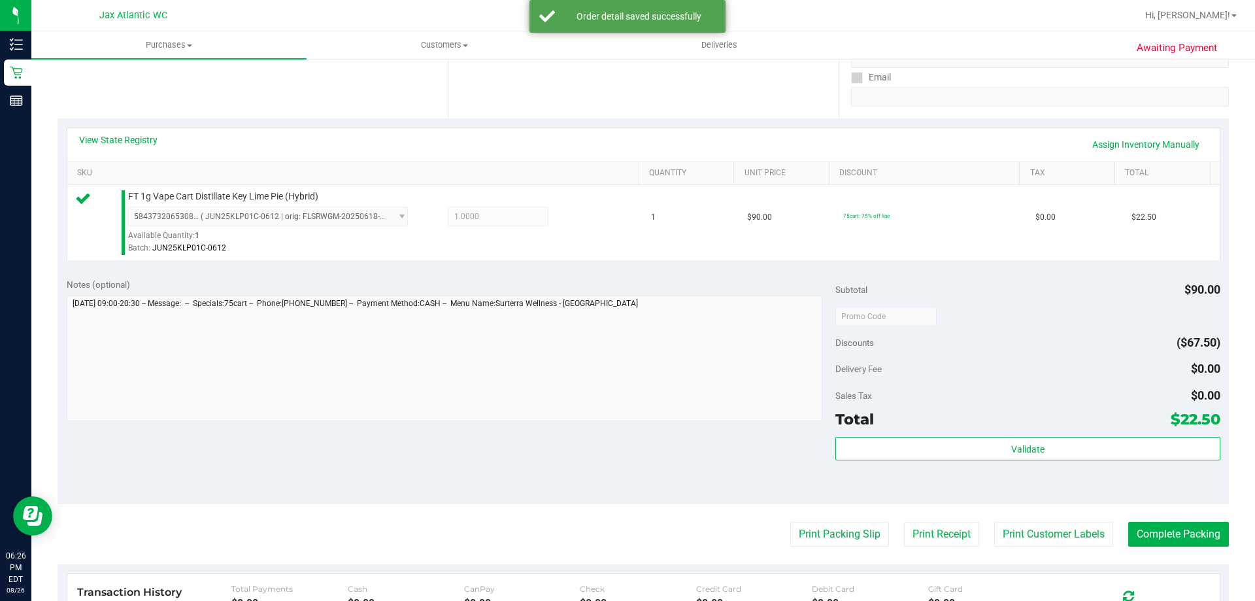
scroll to position [262, 0]
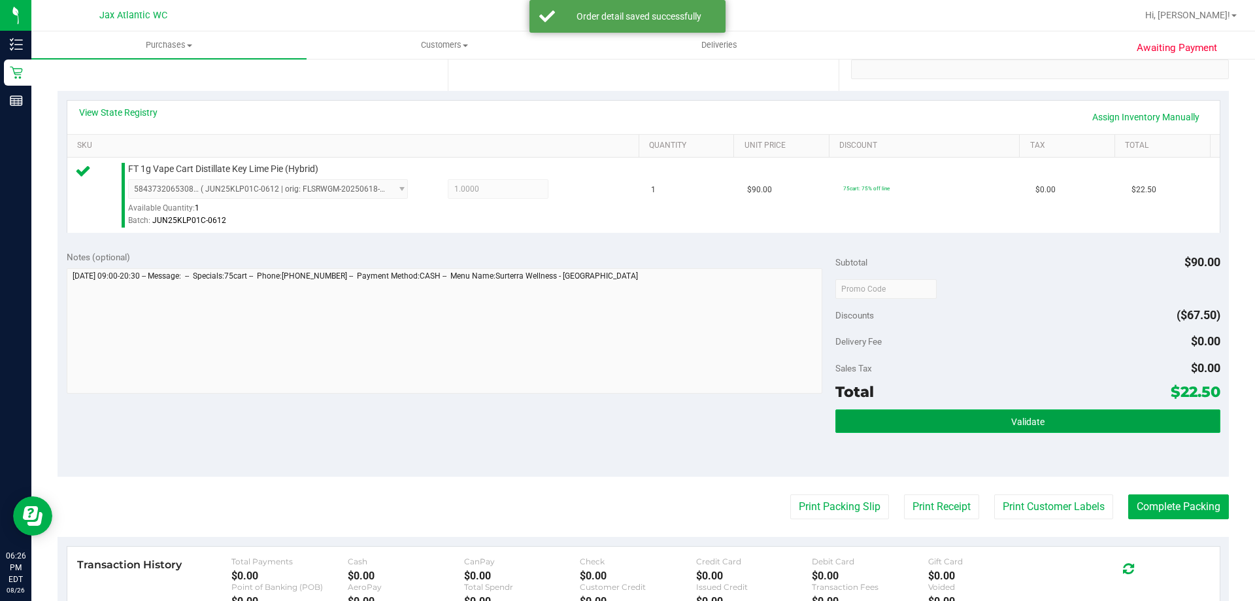
click at [929, 424] on button "Validate" at bounding box center [1028, 421] width 384 height 24
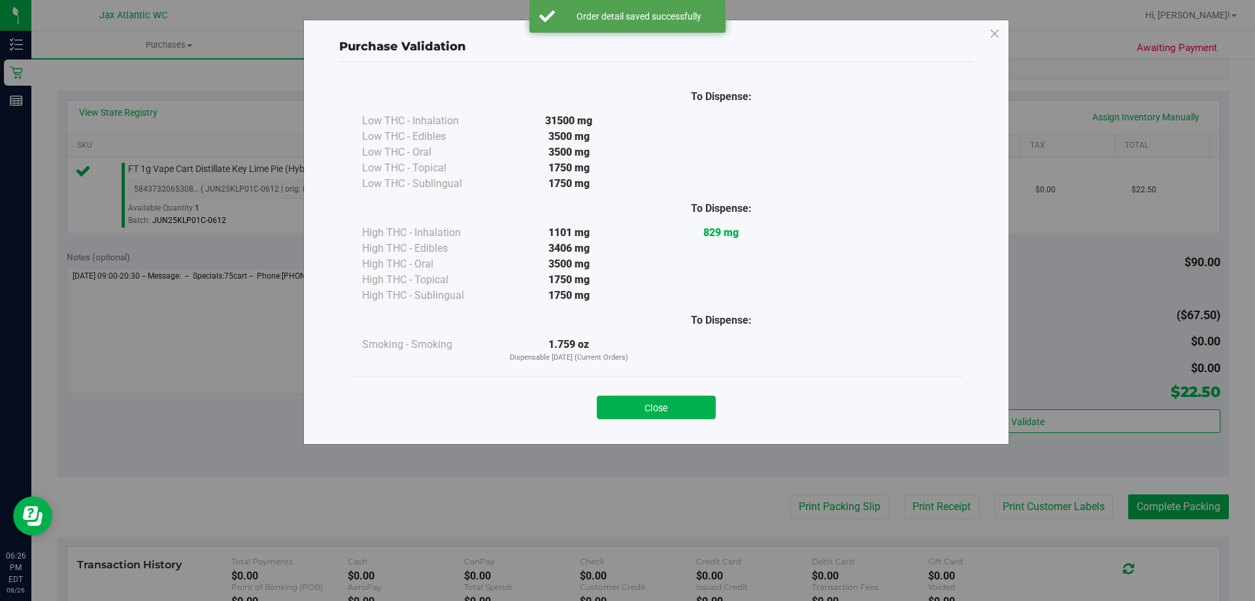
click at [696, 401] on button "Close" at bounding box center [656, 408] width 119 height 24
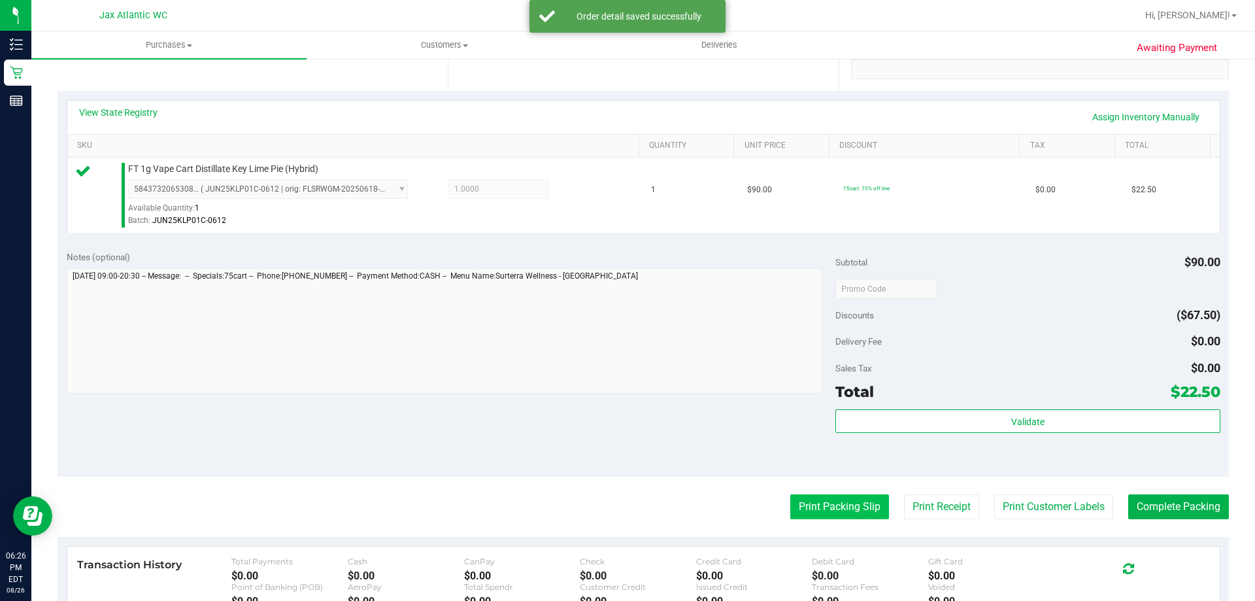
click at [817, 503] on button "Print Packing Slip" at bounding box center [840, 506] width 99 height 25
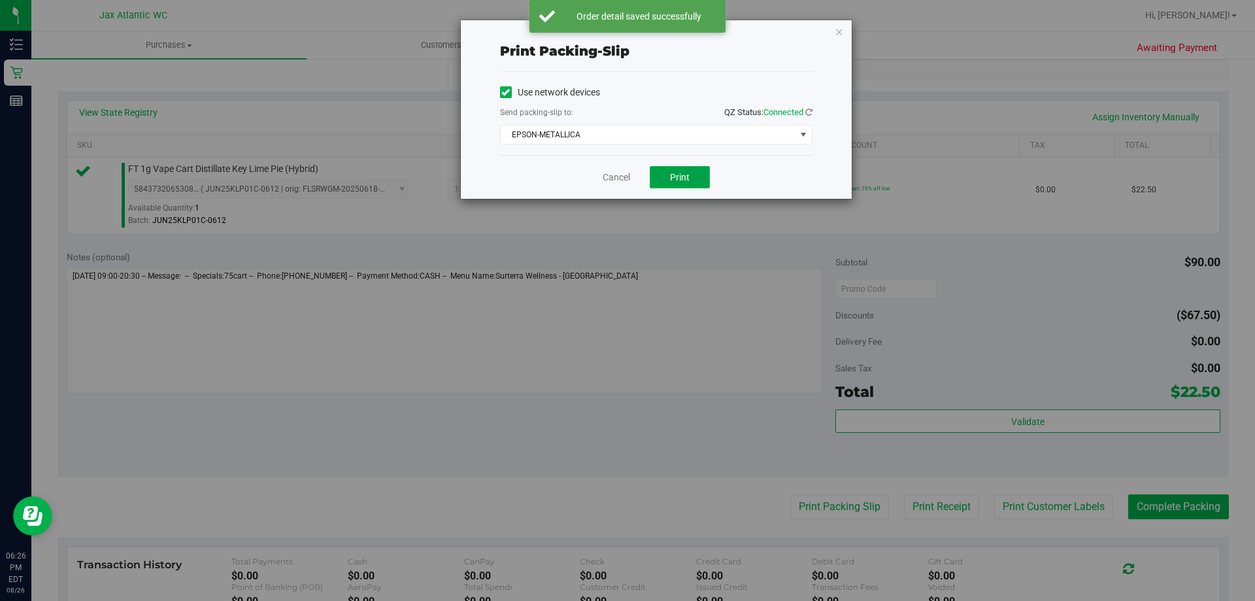
click at [664, 176] on button "Print" at bounding box center [680, 177] width 60 height 22
drag, startPoint x: 603, startPoint y: 175, endPoint x: 669, endPoint y: 206, distance: 72.8
click at [604, 175] on link "Cancel" at bounding box center [616, 178] width 27 height 14
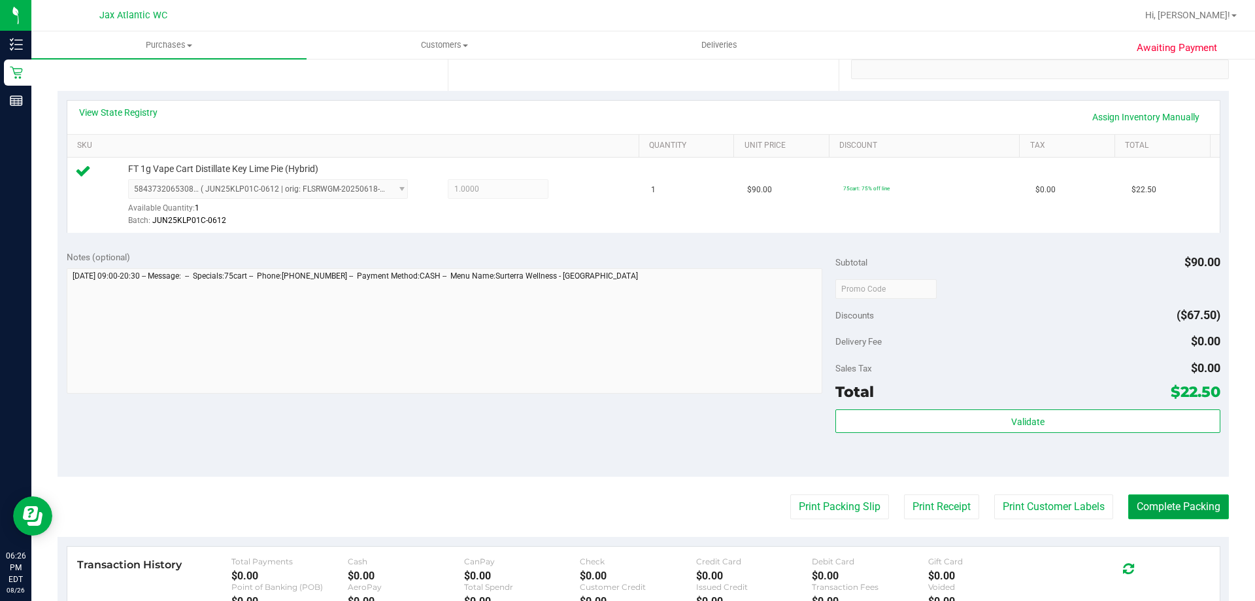
click at [1168, 514] on button "Complete Packing" at bounding box center [1179, 506] width 101 height 25
